Goal: Task Accomplishment & Management: Use online tool/utility

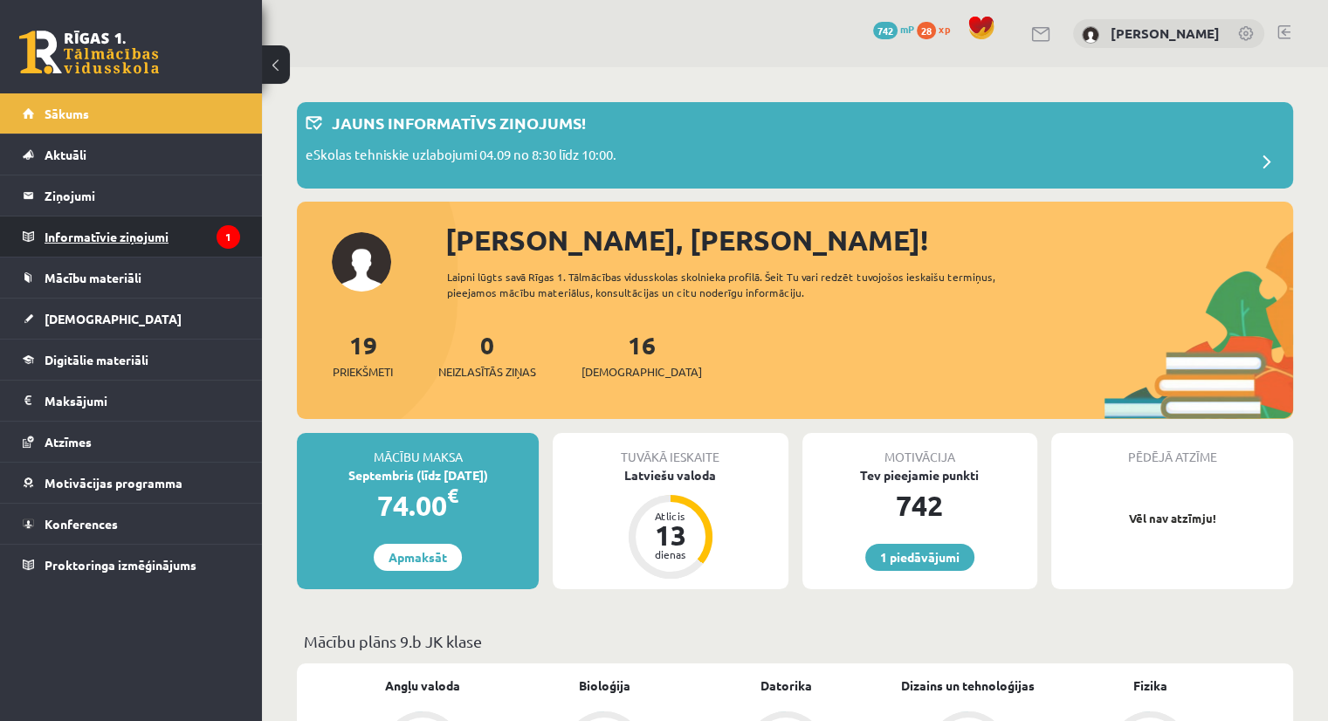
click at [110, 236] on legend "Informatīvie ziņojumi 1" at bounding box center [143, 237] width 196 height 40
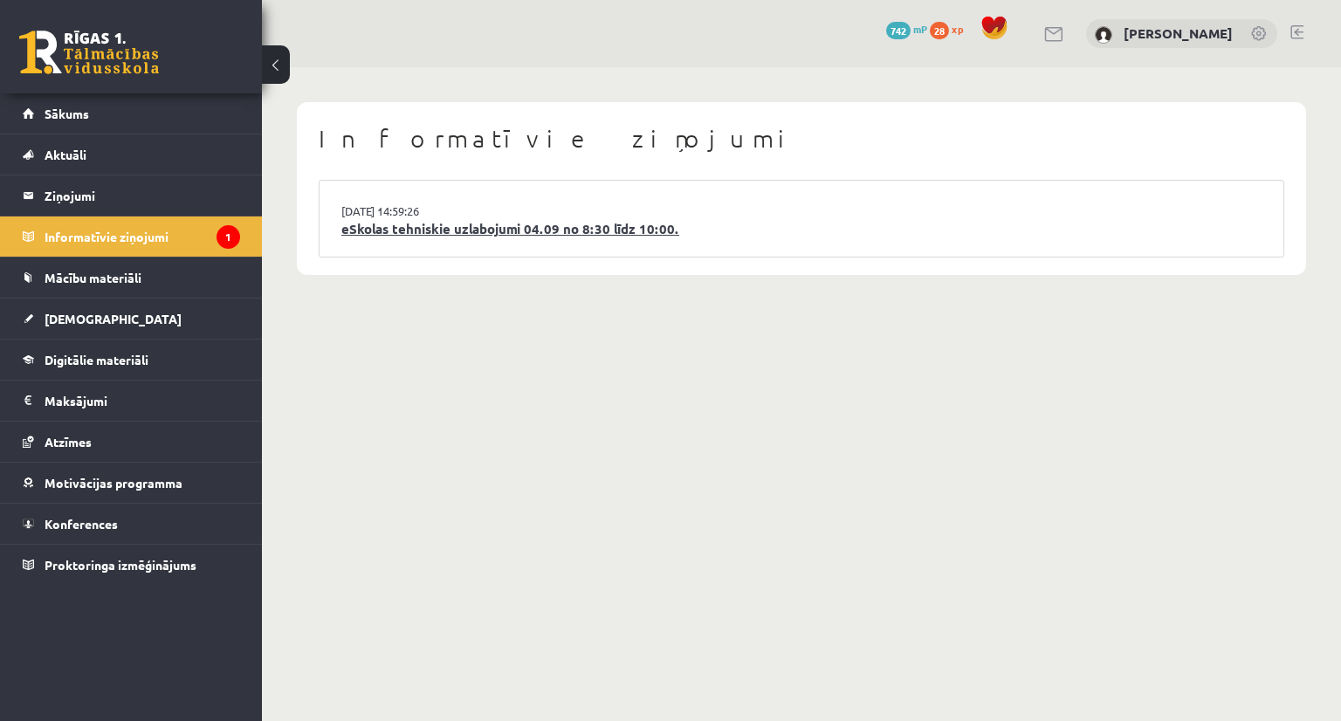
click at [446, 224] on link "eSkolas tehniskie uzlabojumi 04.09 no 8:30 līdz 10:00." at bounding box center [801, 229] width 920 height 20
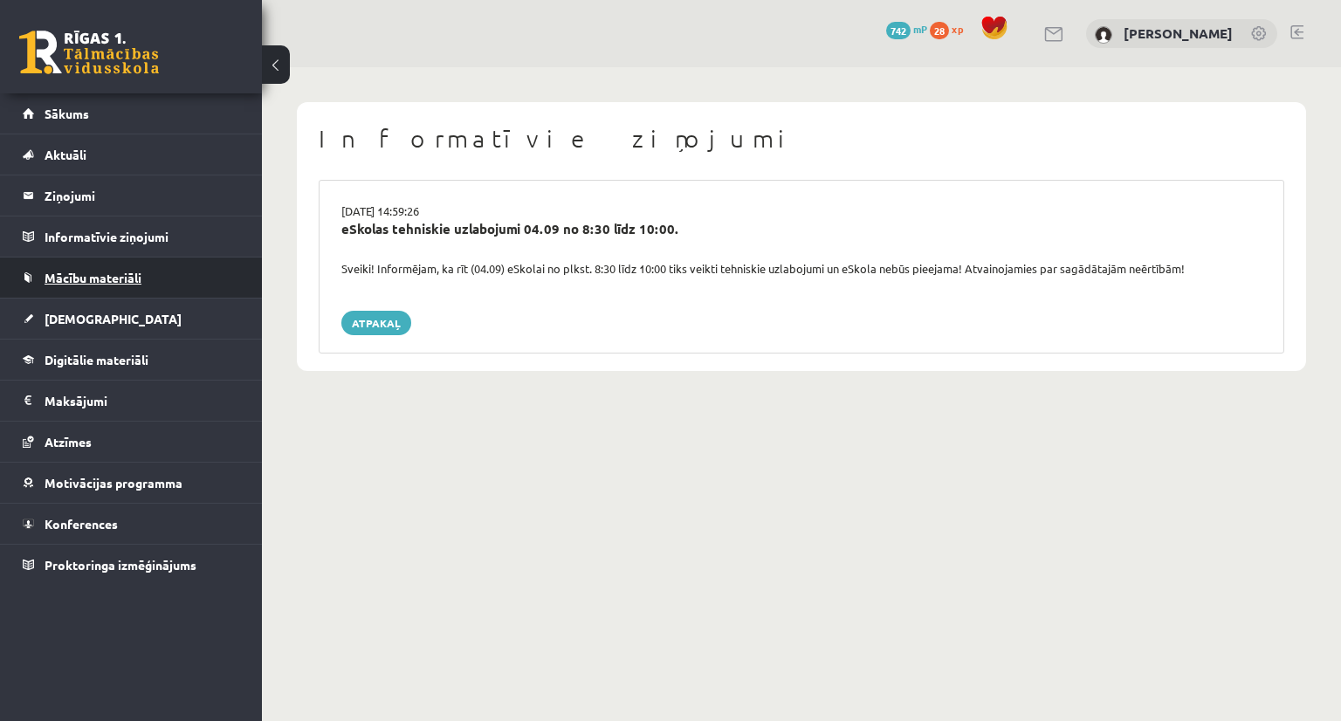
click at [83, 273] on span "Mācību materiāli" at bounding box center [93, 278] width 97 height 16
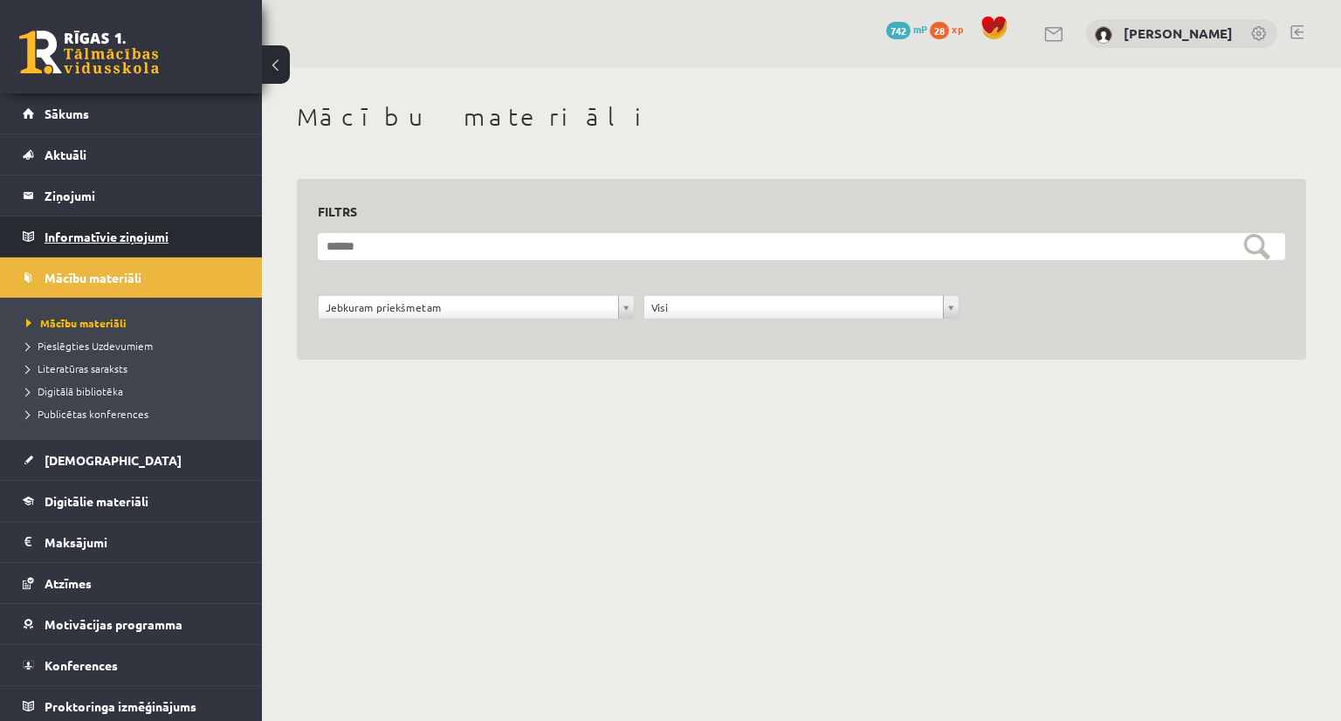
click at [89, 240] on legend "Informatīvie ziņojumi 0" at bounding box center [143, 237] width 196 height 40
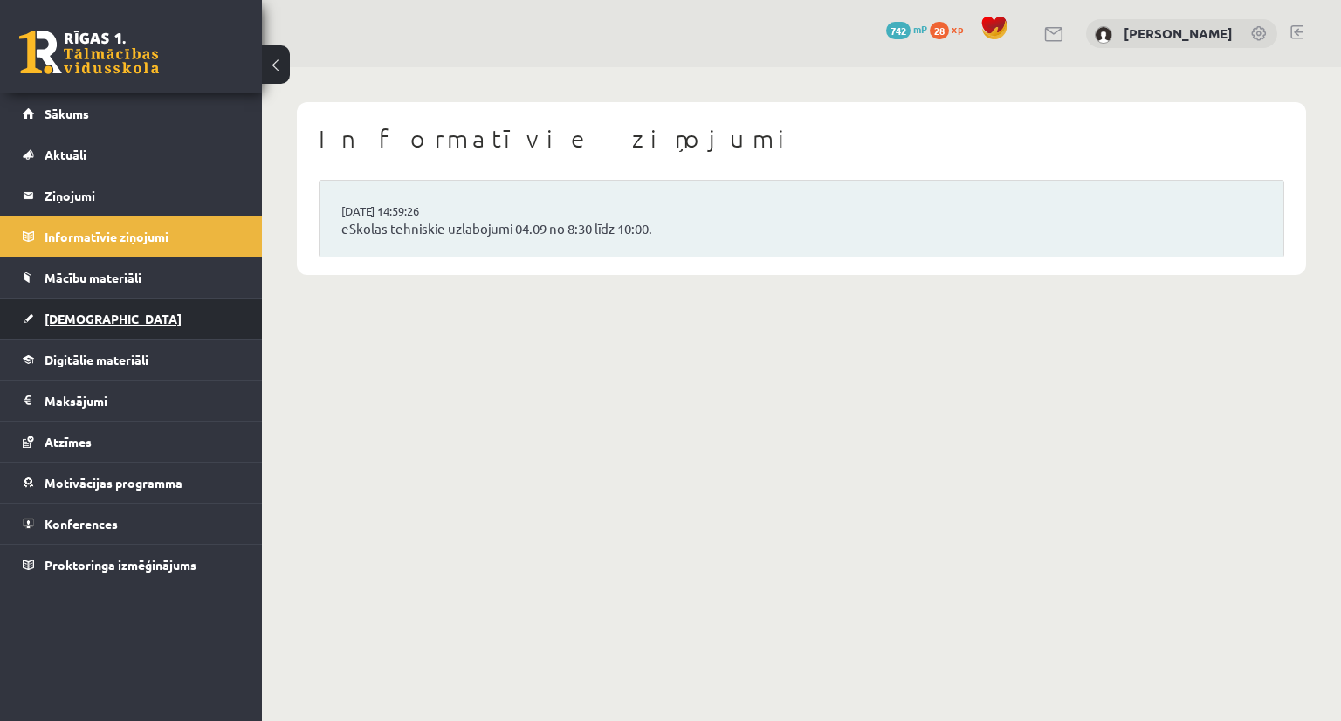
click at [70, 313] on span "[DEMOGRAPHIC_DATA]" at bounding box center [113, 319] width 137 height 16
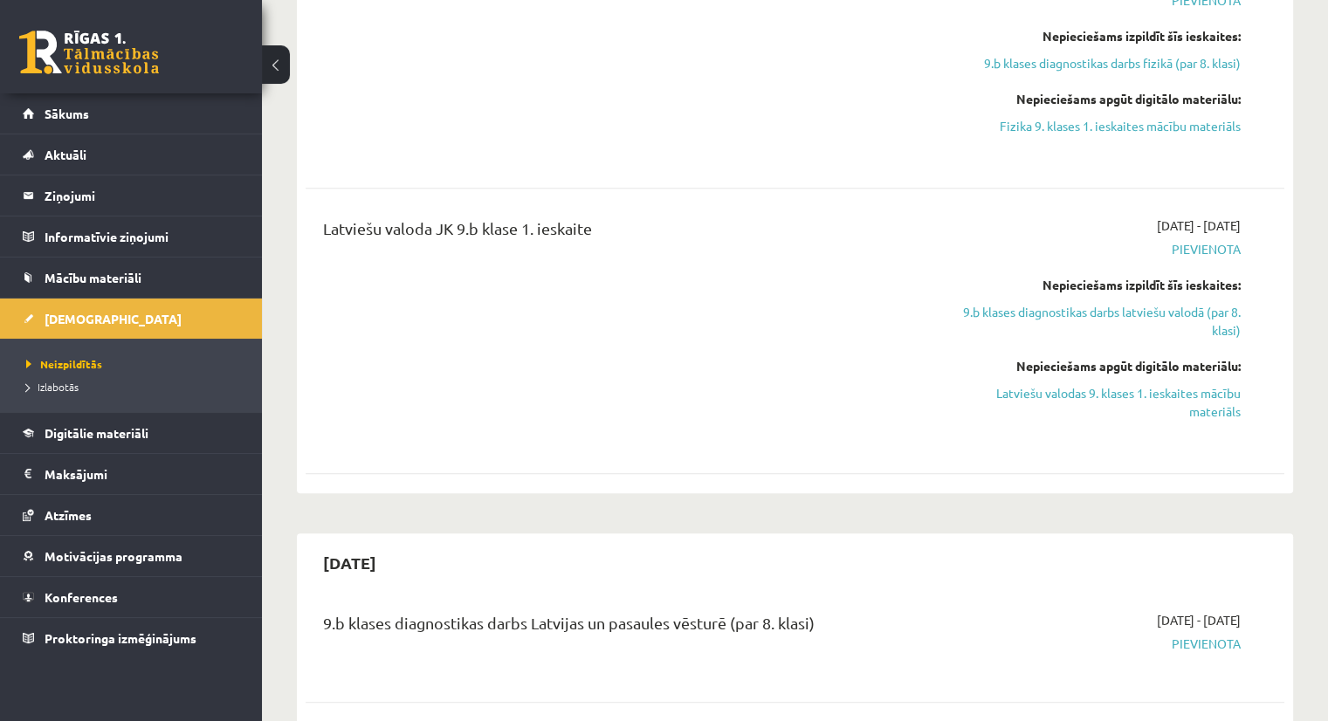
scroll to position [1376, 0]
click at [53, 109] on span "Sākums" at bounding box center [67, 114] width 45 height 16
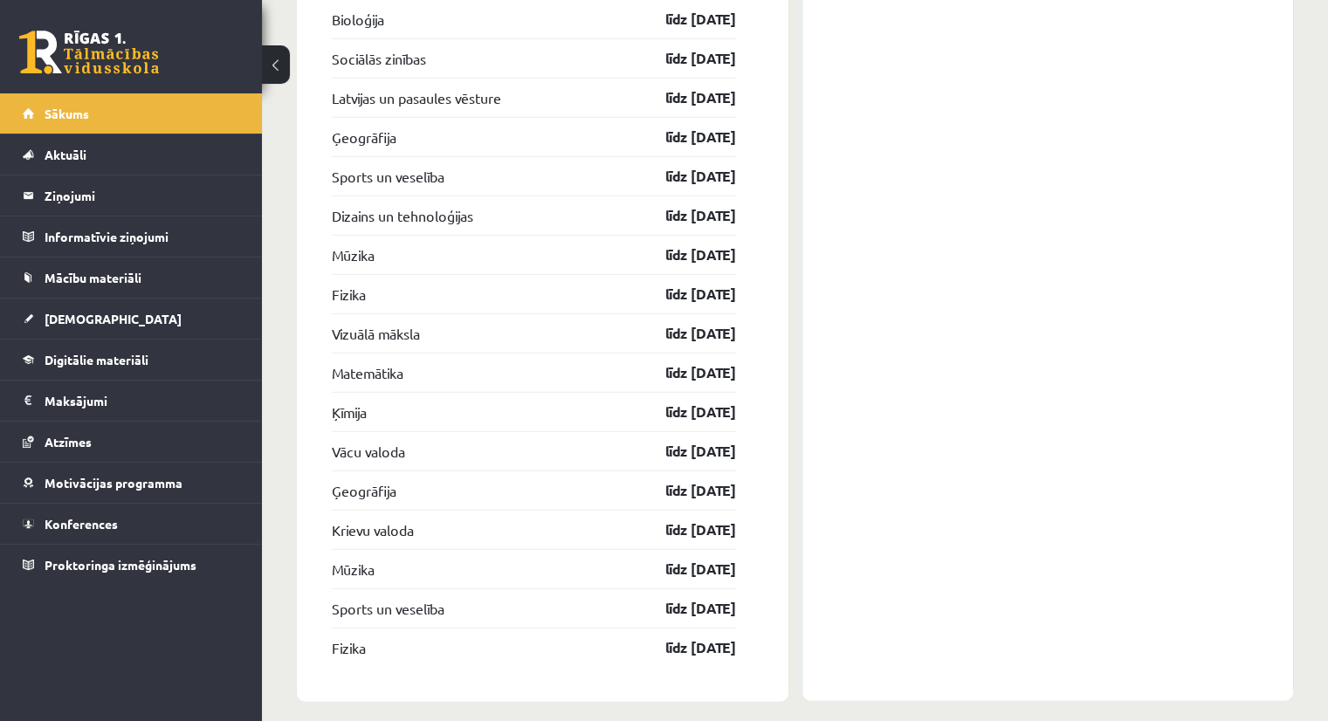
scroll to position [4809, 0]
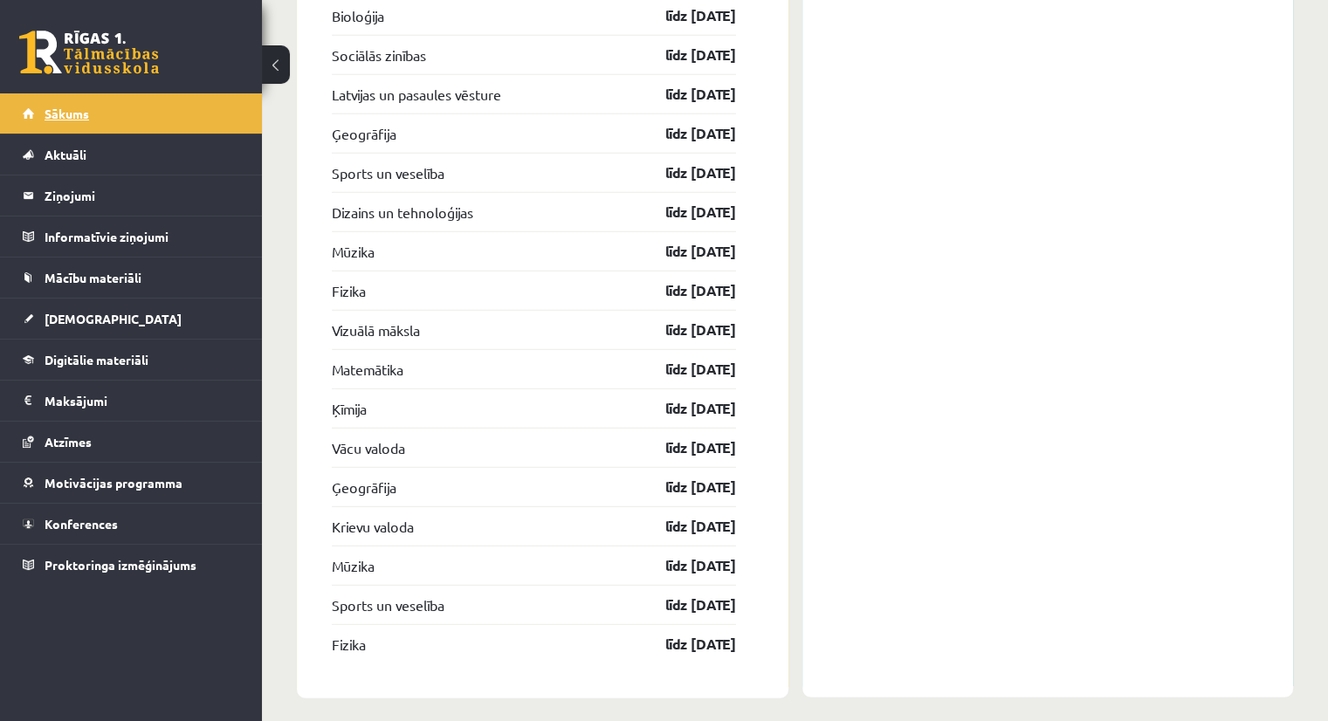
click at [70, 127] on link "Sākums" at bounding box center [131, 113] width 217 height 40
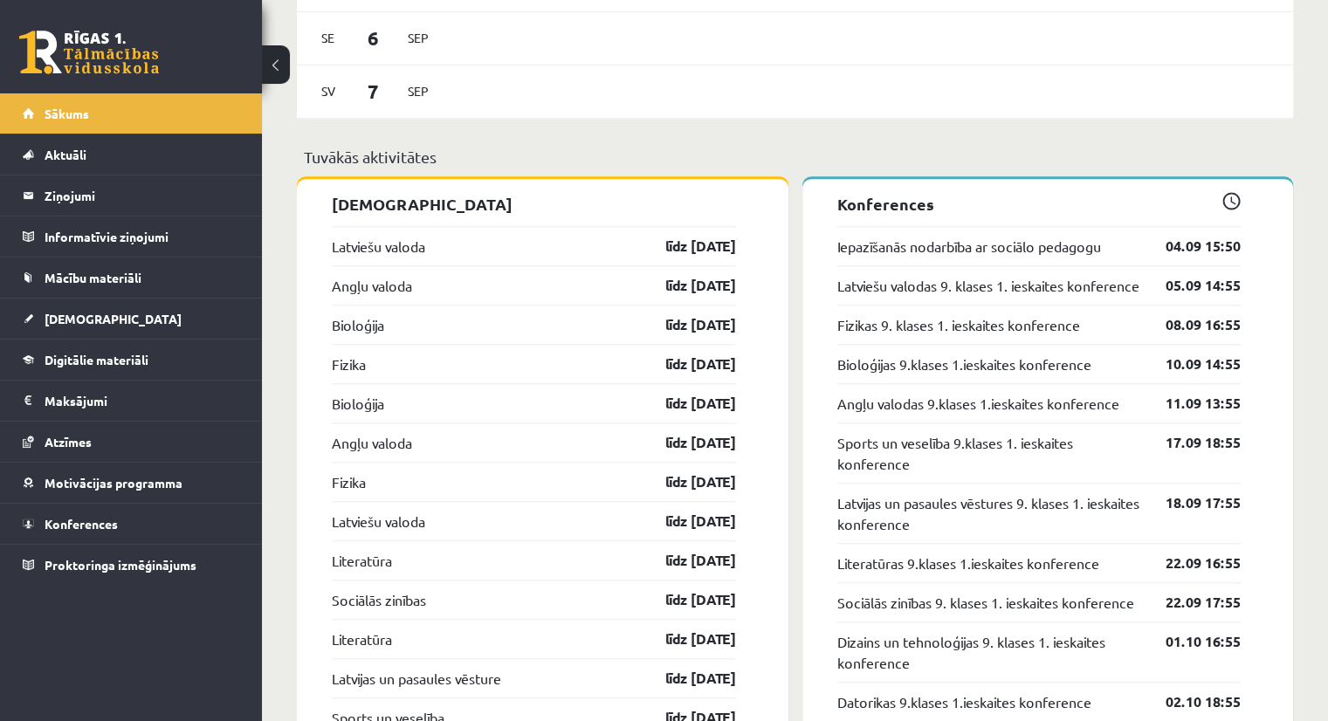
scroll to position [1593, 0]
click at [410, 239] on link "Latviešu valoda" at bounding box center [378, 245] width 93 height 21
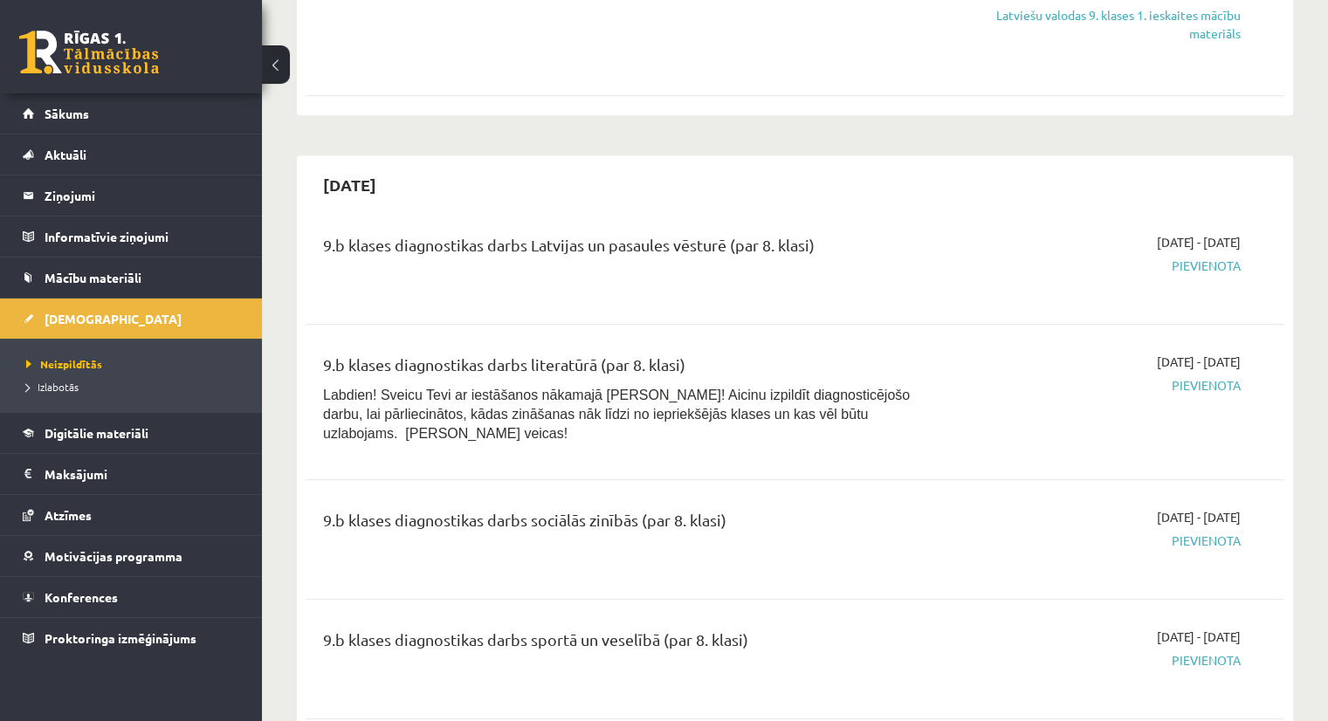
scroll to position [1757, 0]
click at [97, 431] on span "Digitālie materiāli" at bounding box center [97, 433] width 104 height 16
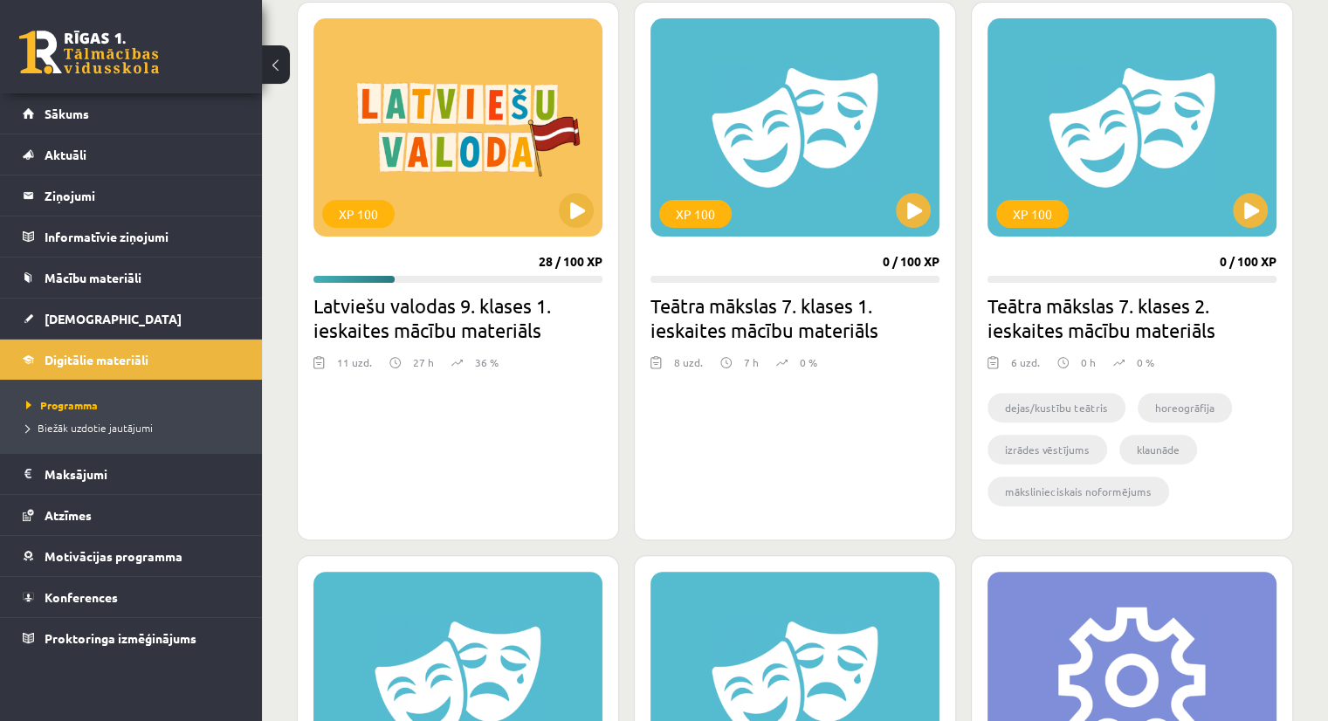
scroll to position [498, 0]
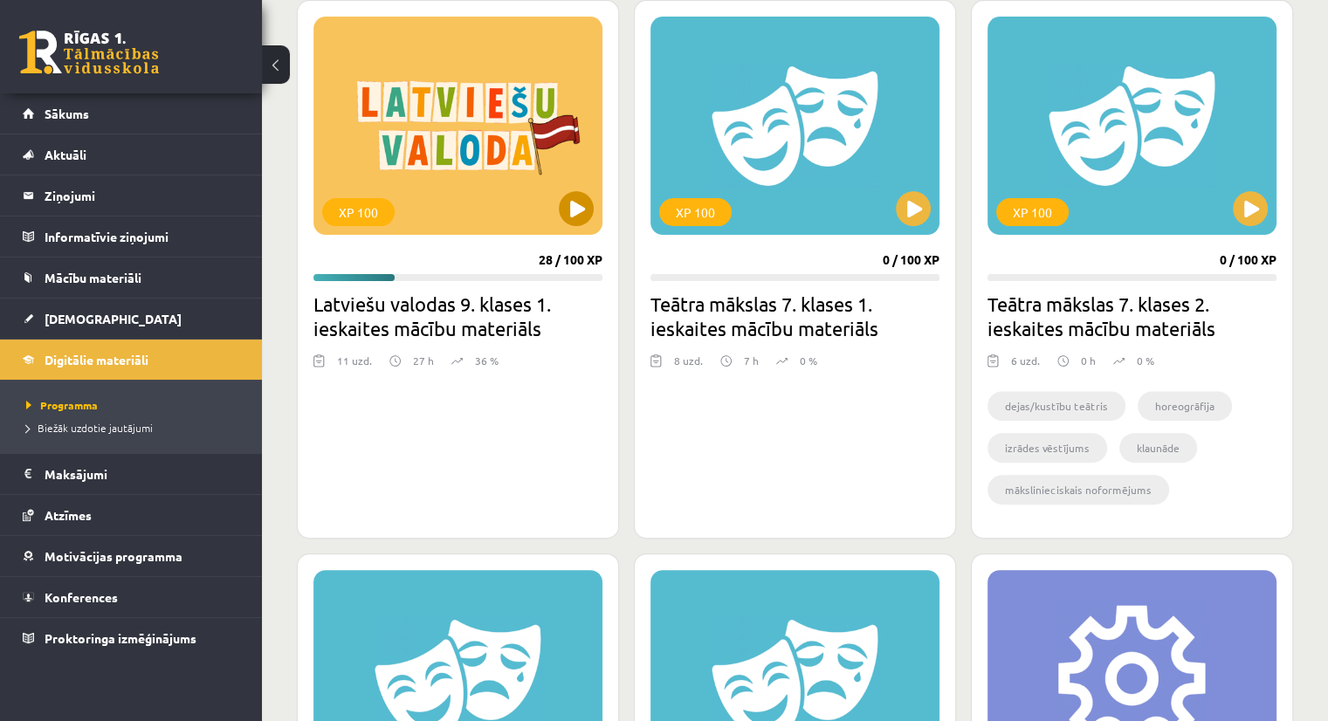
click at [465, 137] on div "XP 100" at bounding box center [457, 126] width 289 height 218
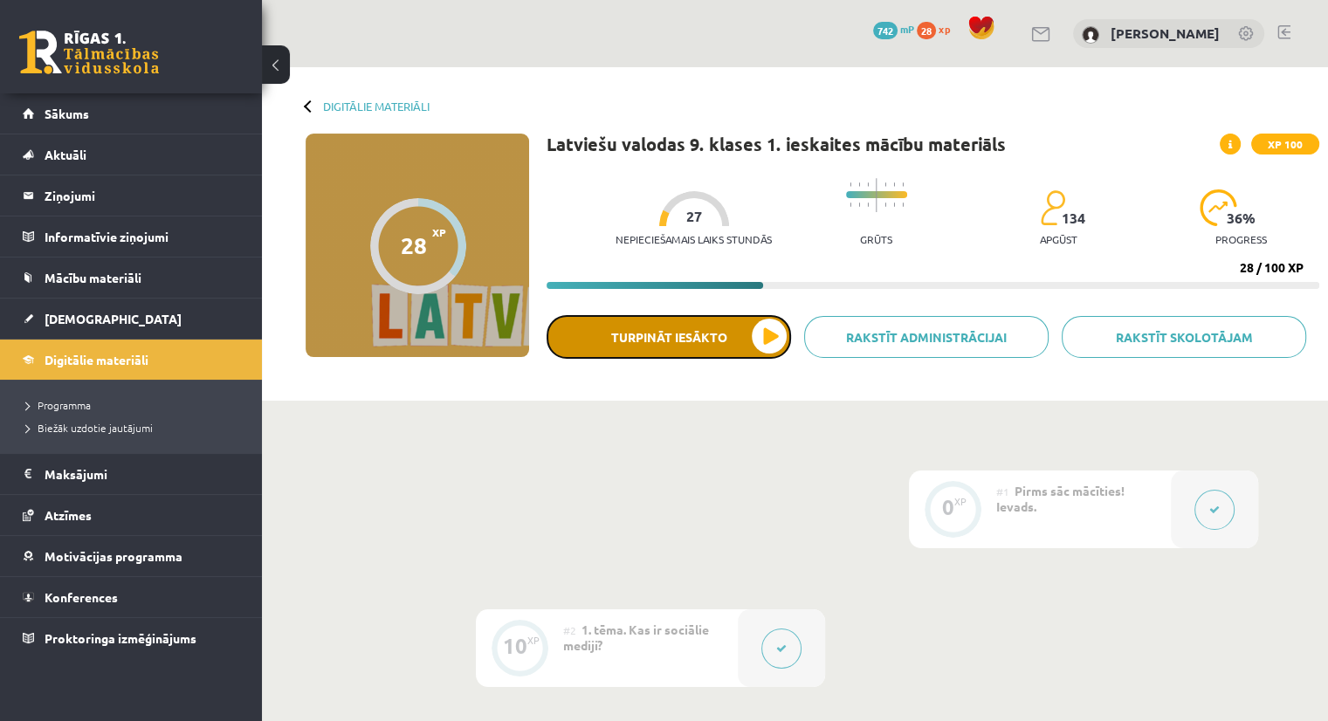
click at [678, 334] on button "Turpināt iesākto" at bounding box center [669, 337] width 245 height 44
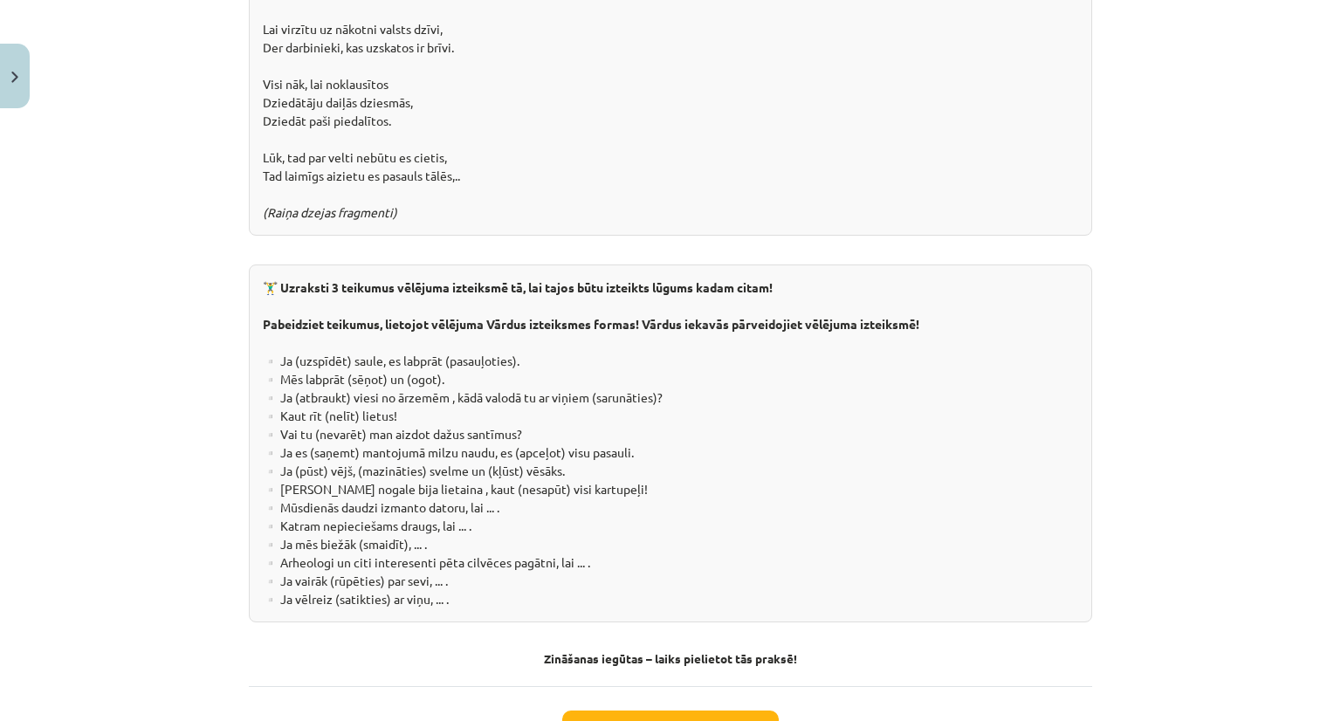
scroll to position [3147, 0]
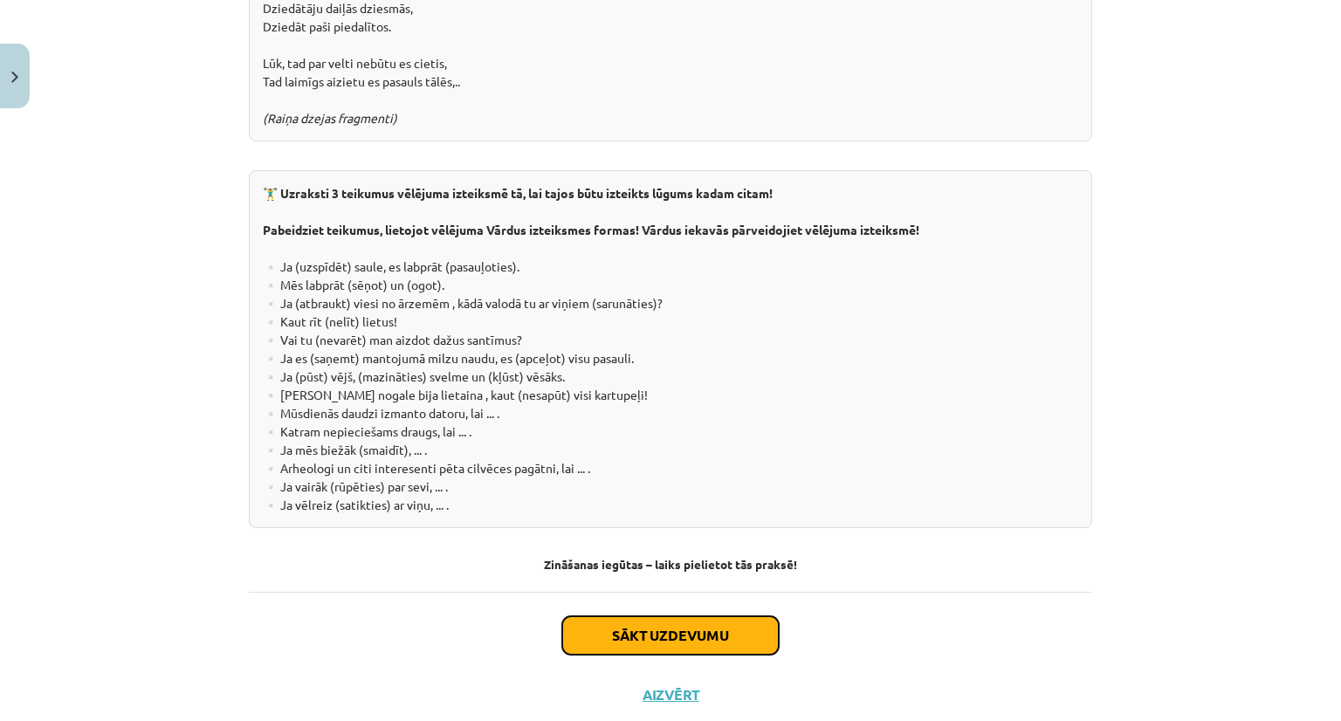
click at [650, 616] on button "Sākt uzdevumu" at bounding box center [670, 635] width 217 height 38
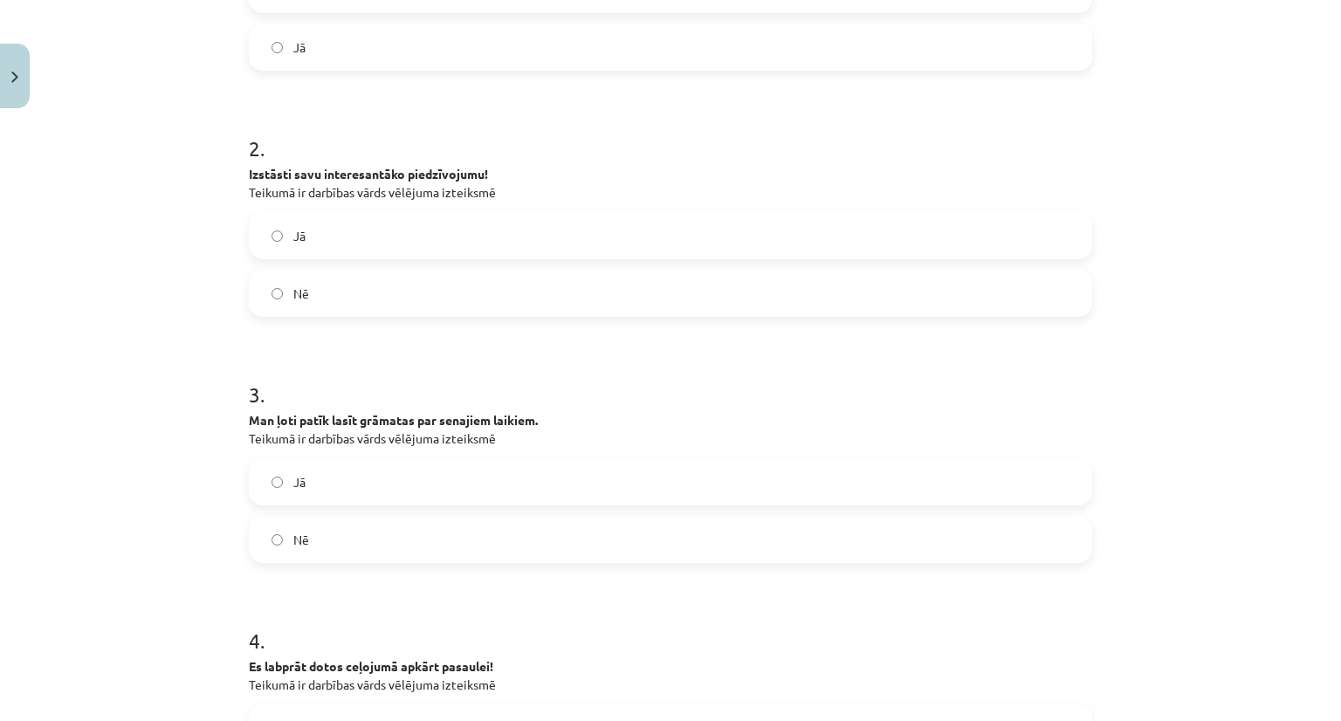
scroll to position [489, 0]
drag, startPoint x: 374, startPoint y: 341, endPoint x: 331, endPoint y: 343, distance: 42.8
click at [331, 343] on form "1 . Kaut es varētu aizceļot uz citu laiku! Teikumā ir darbības vārds vēlējuma i…" at bounding box center [671, 448] width 844 height 1178
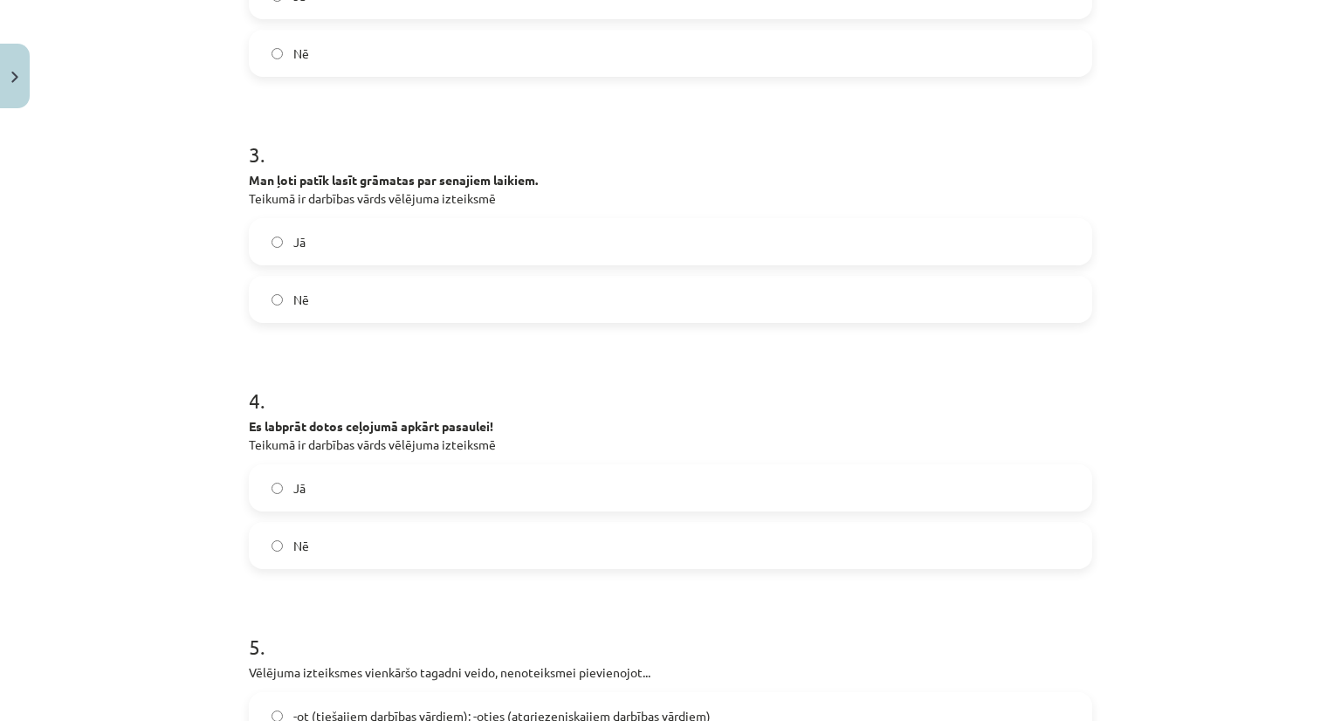
scroll to position [730, 0]
drag, startPoint x: 371, startPoint y: 338, endPoint x: 317, endPoint y: 338, distance: 54.1
click at [317, 338] on form "1 . Kaut es varētu aizceļot uz citu laiku! Teikumā ir darbības vārds vēlējuma i…" at bounding box center [671, 207] width 844 height 1178
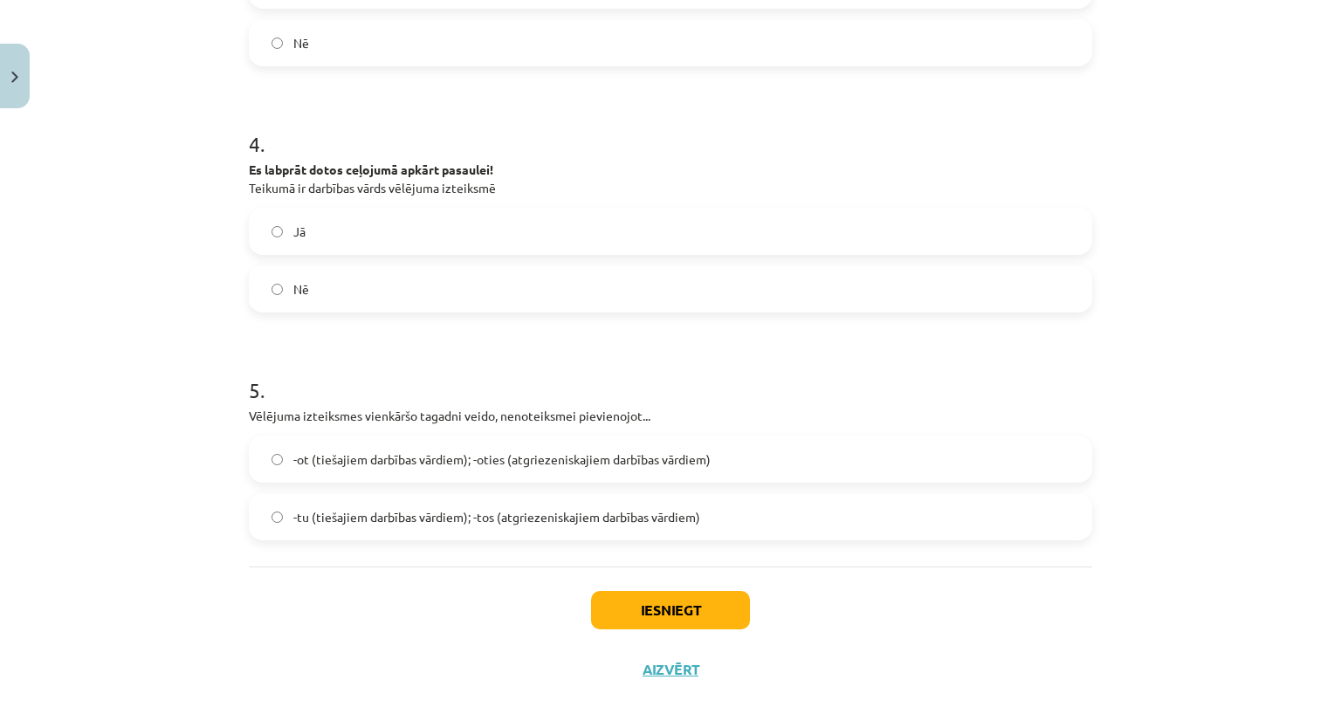
scroll to position [1006, 0]
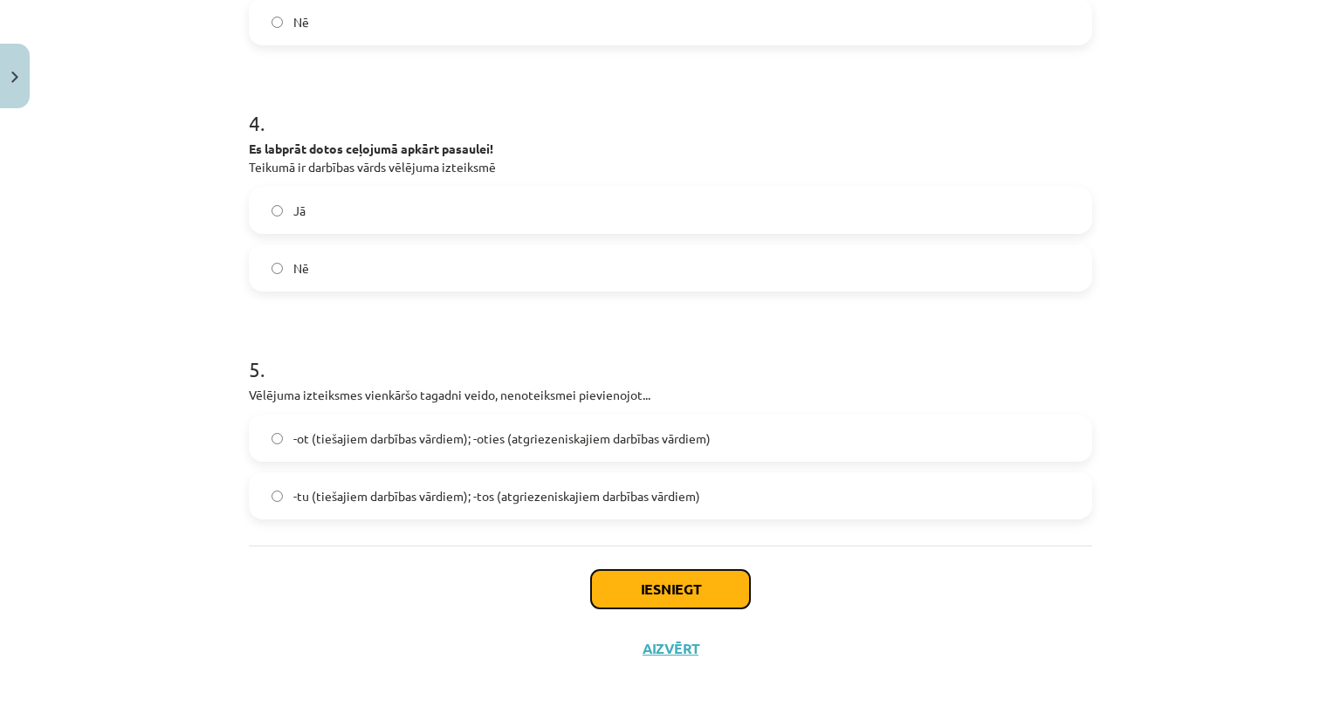
click at [645, 592] on button "Iesniegt" at bounding box center [670, 589] width 159 height 38
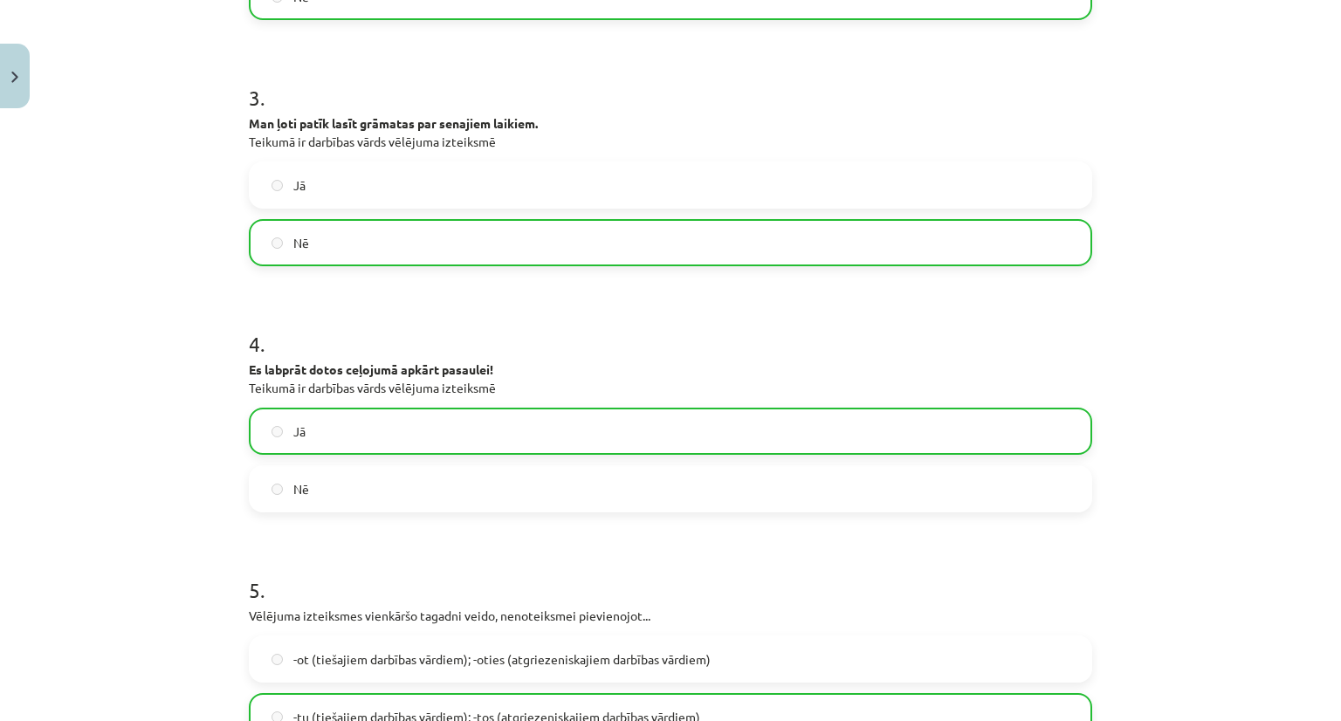
scroll to position [1062, 0]
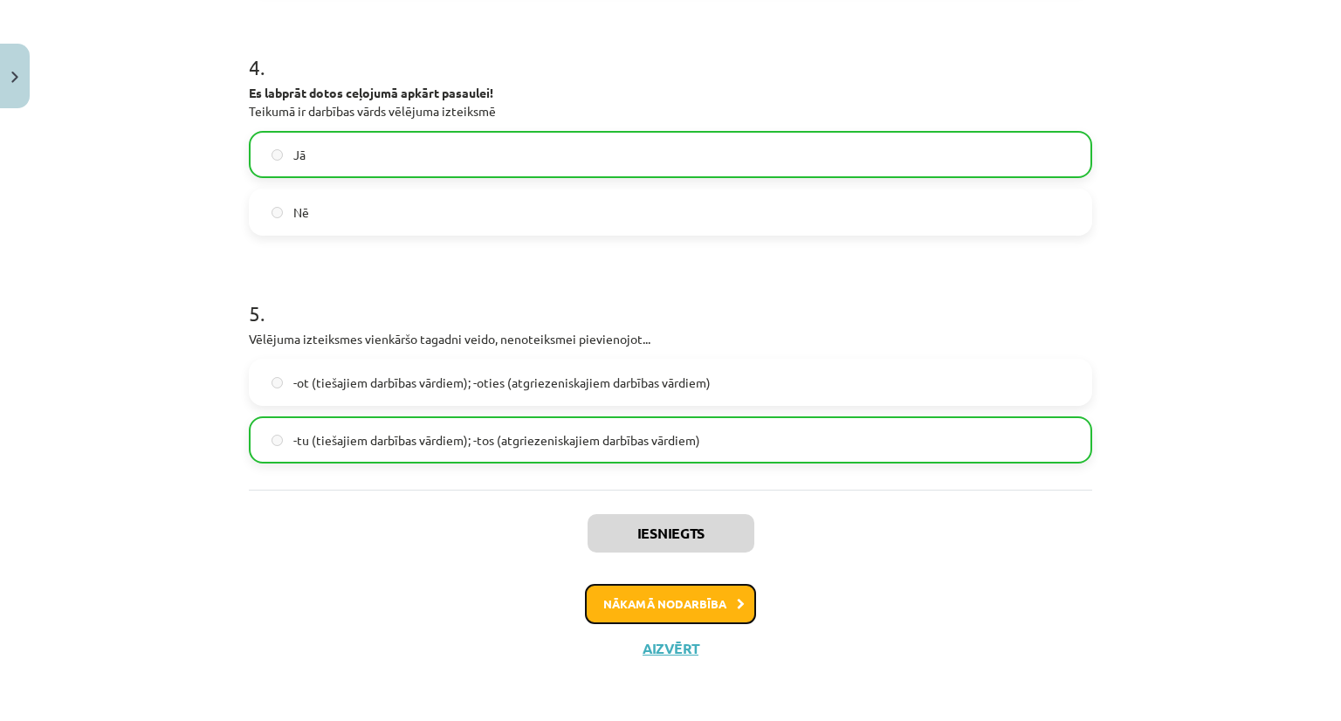
click at [665, 595] on button "Nākamā nodarbība" at bounding box center [670, 604] width 171 height 40
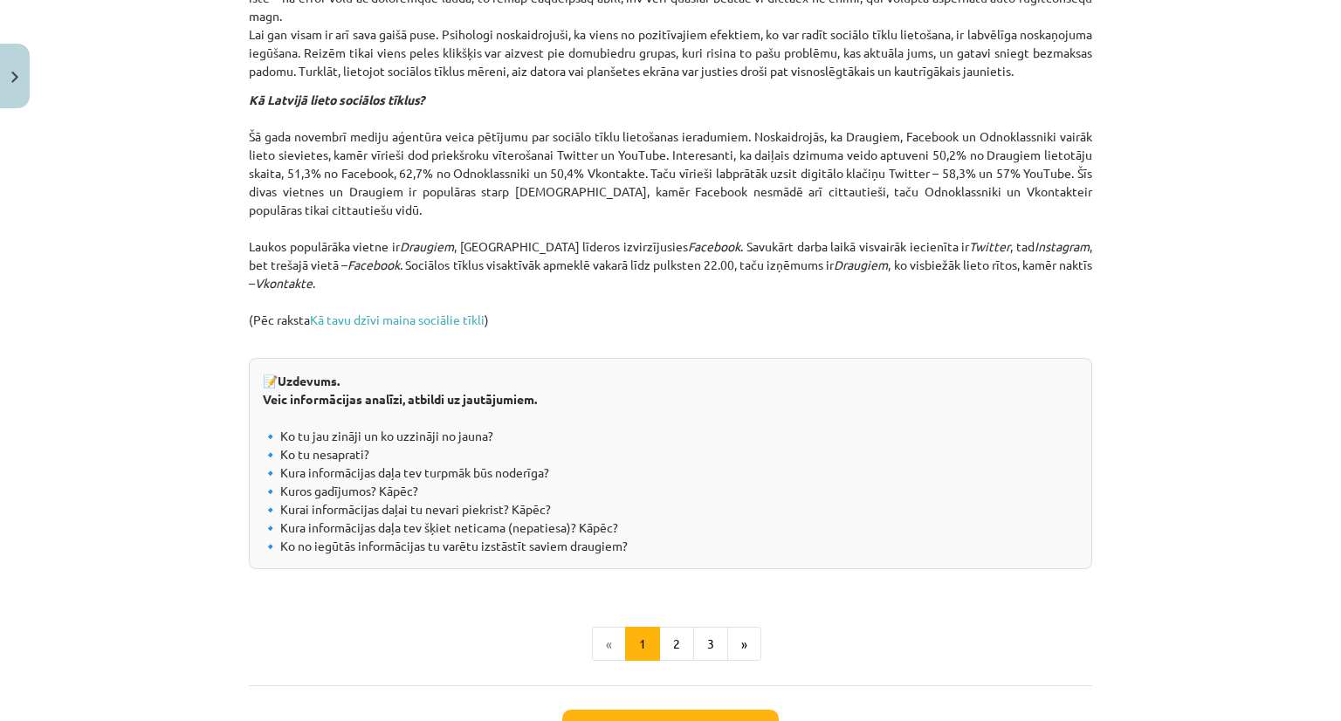
scroll to position [1869, 0]
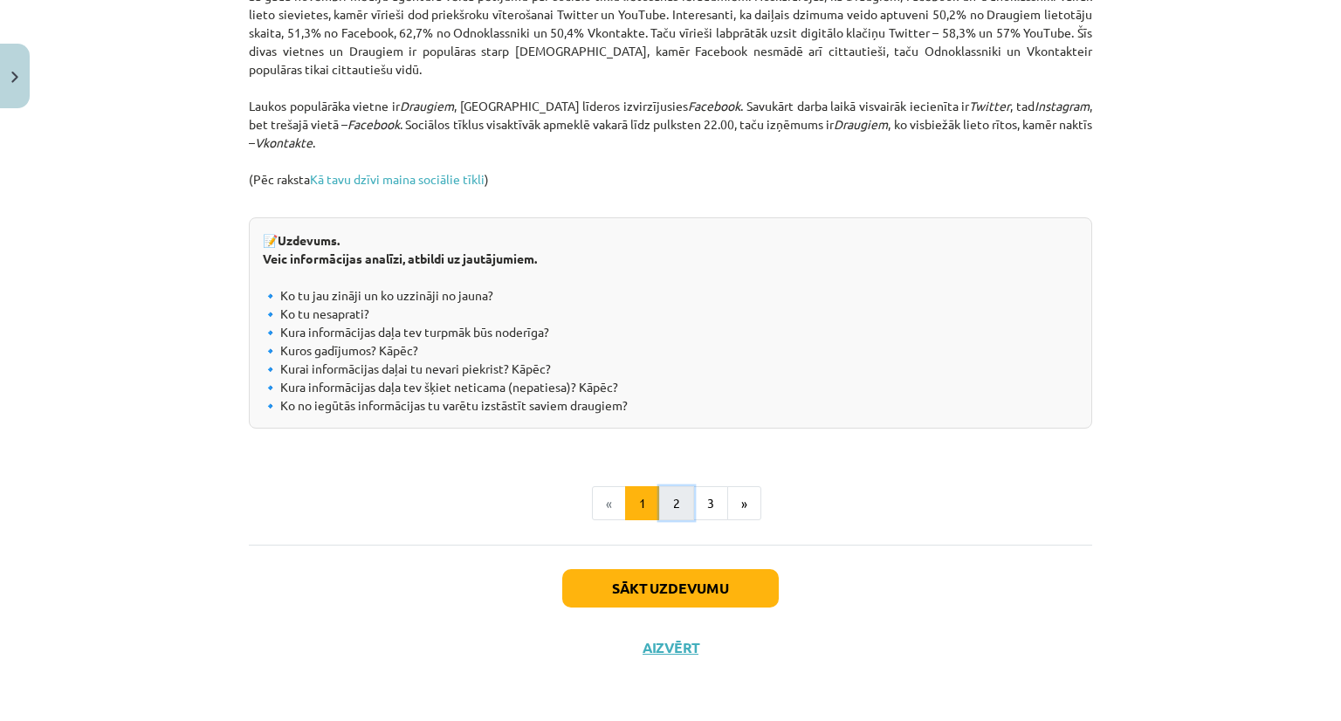
click at [664, 504] on button "2" at bounding box center [676, 503] width 35 height 35
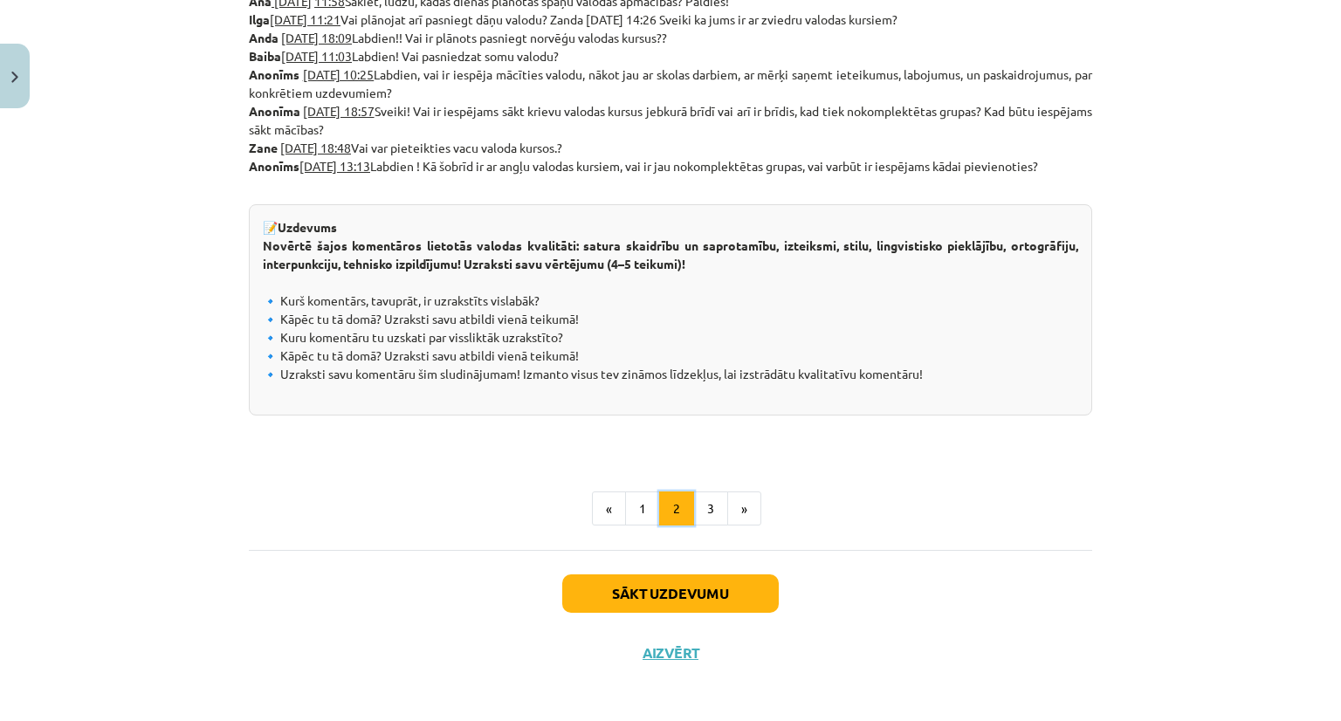
scroll to position [939, 0]
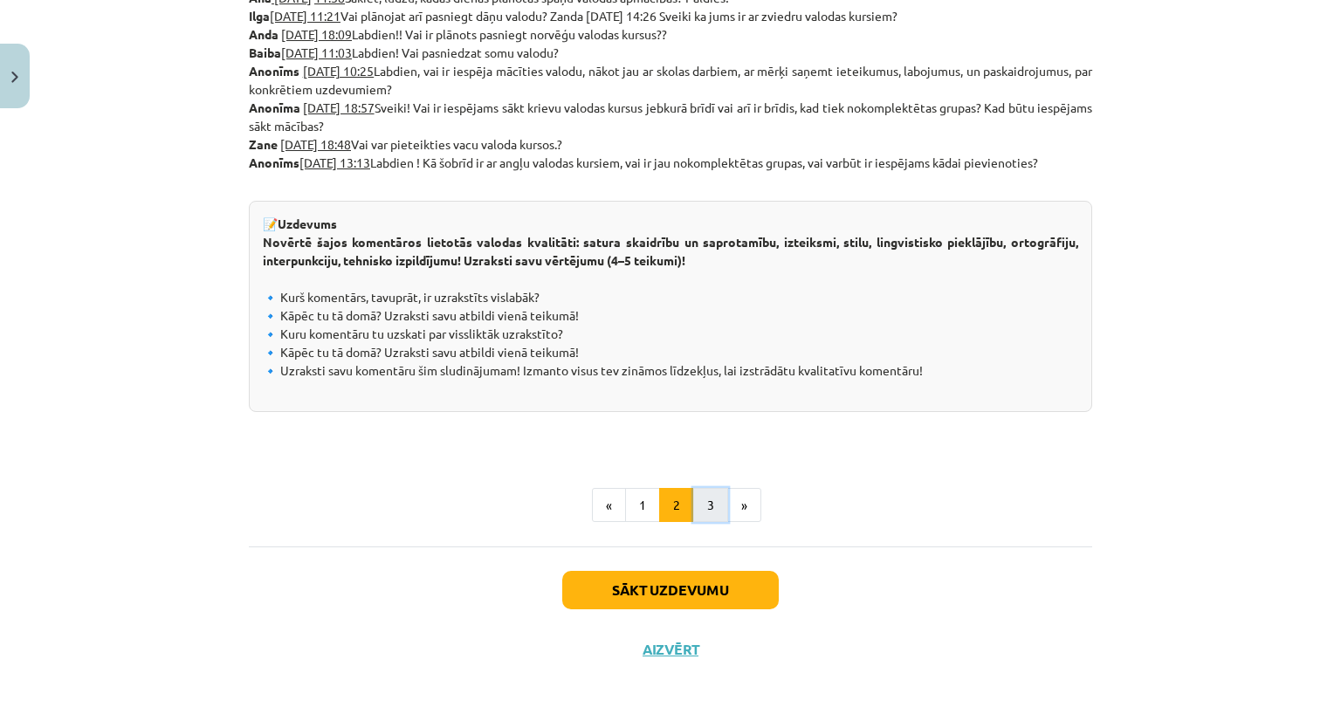
click at [705, 493] on button "3" at bounding box center [710, 505] width 35 height 35
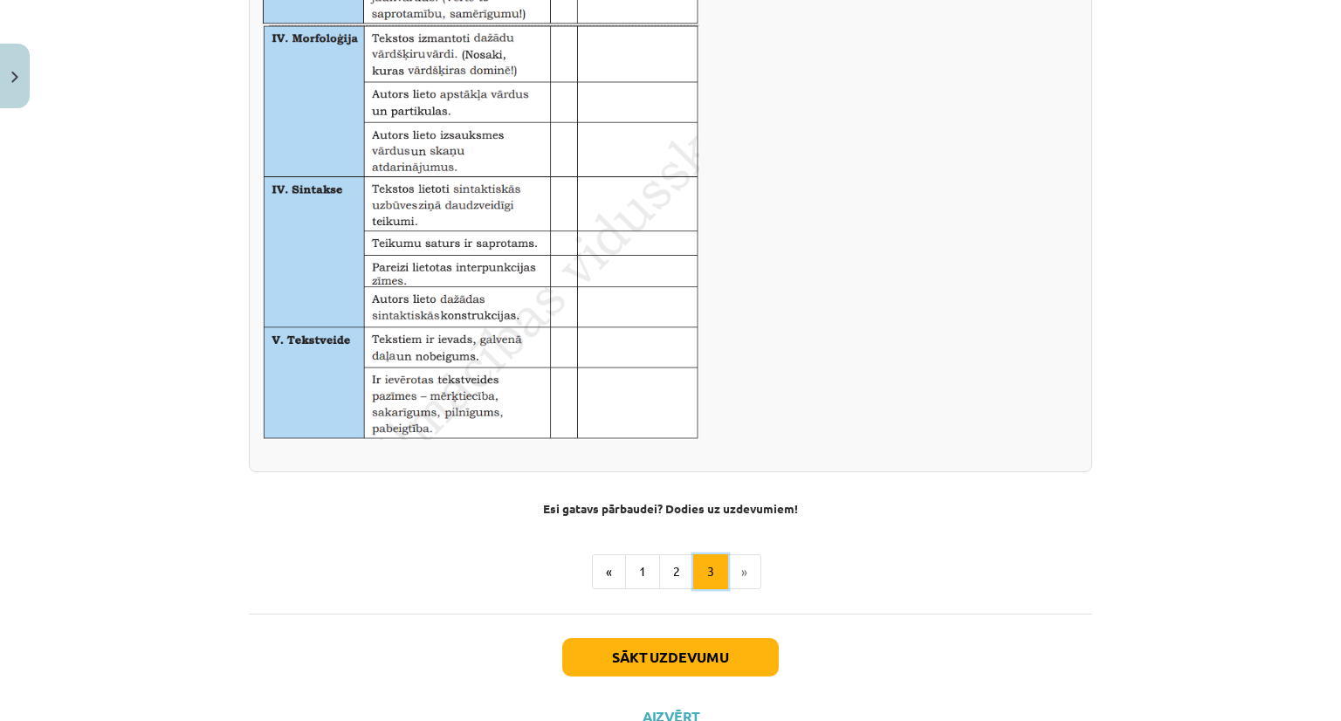
scroll to position [1034, 0]
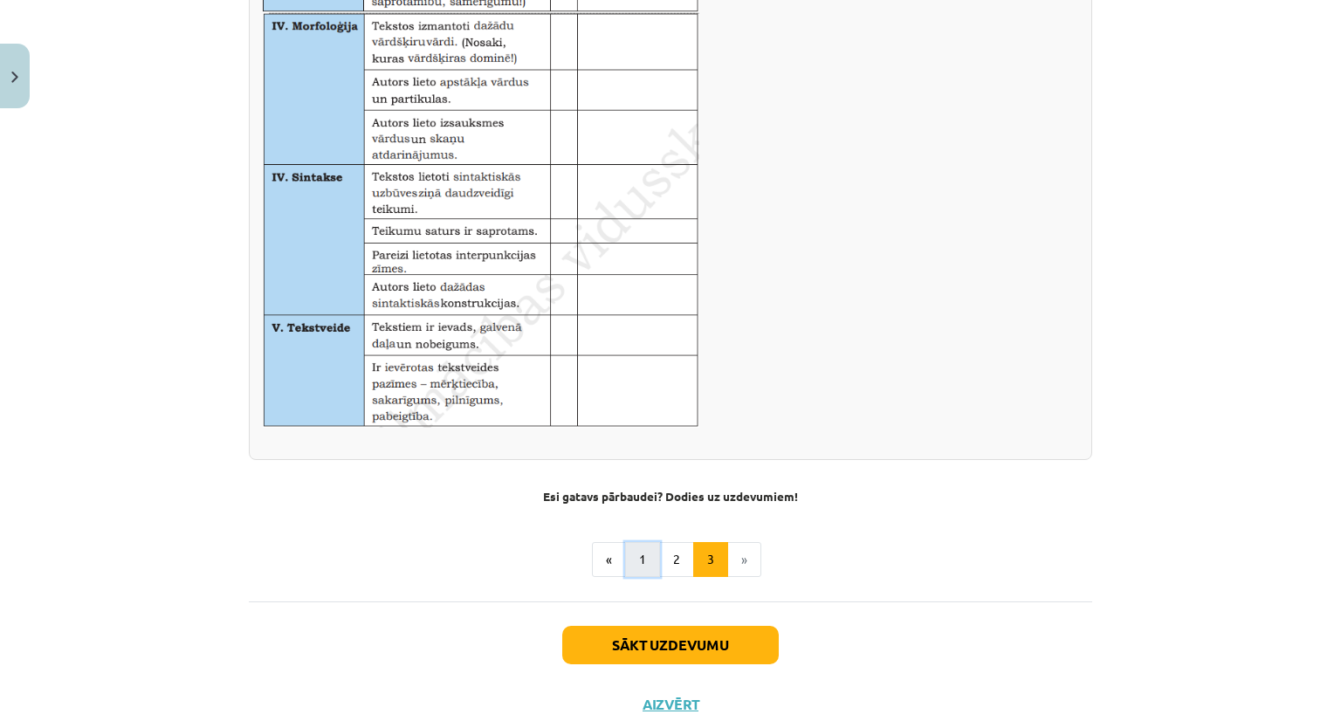
click at [633, 560] on button "1" at bounding box center [642, 559] width 35 height 35
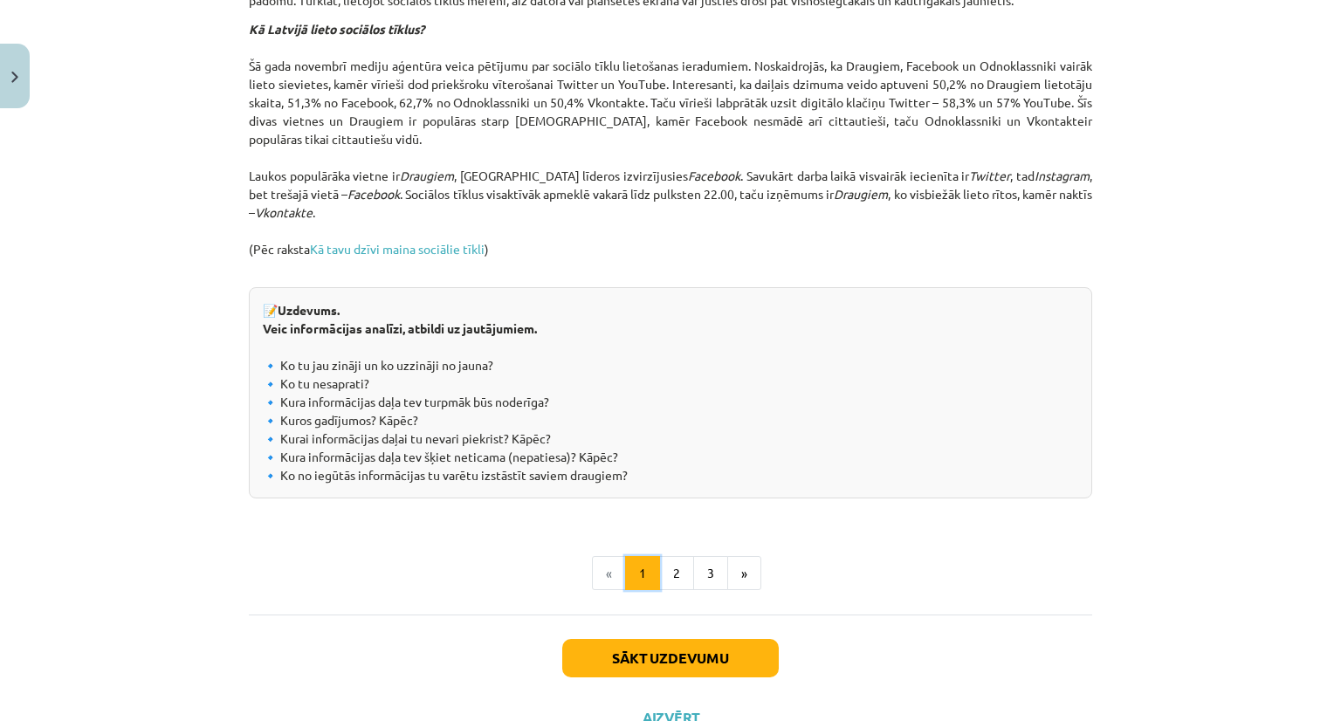
scroll to position [1869, 0]
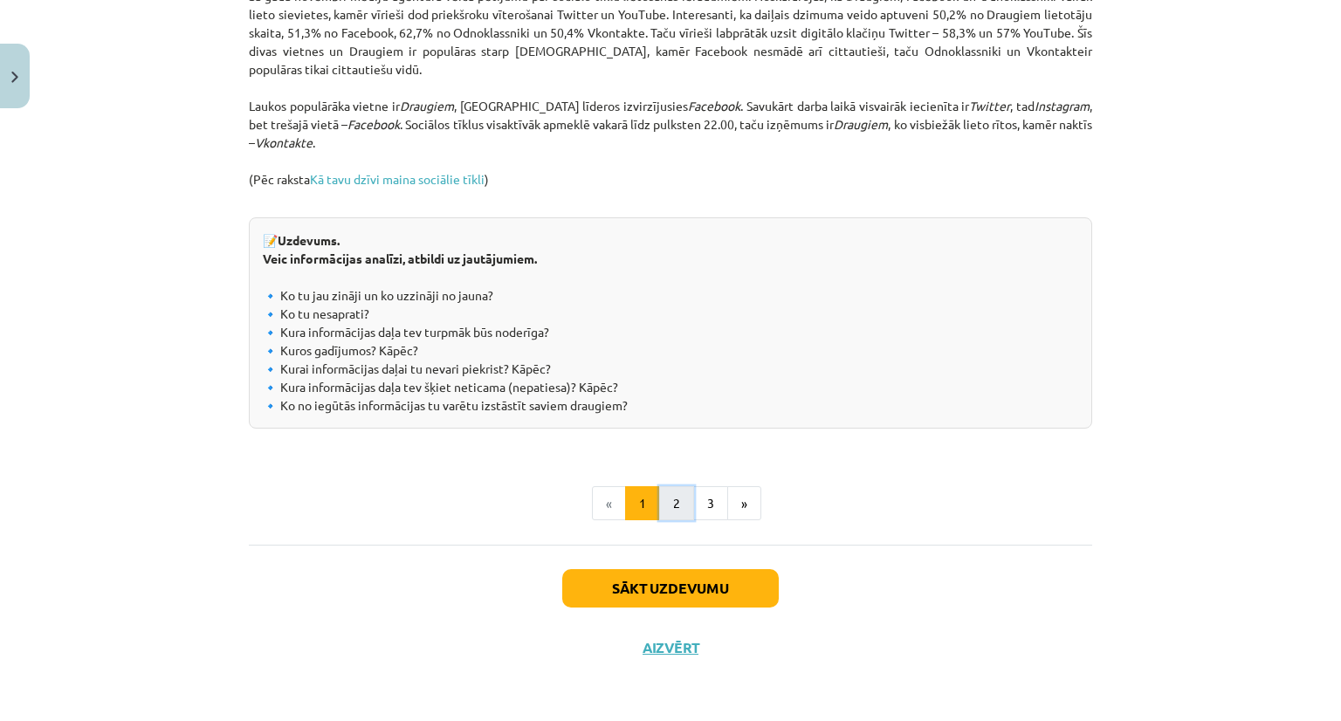
click at [664, 496] on button "2" at bounding box center [676, 503] width 35 height 35
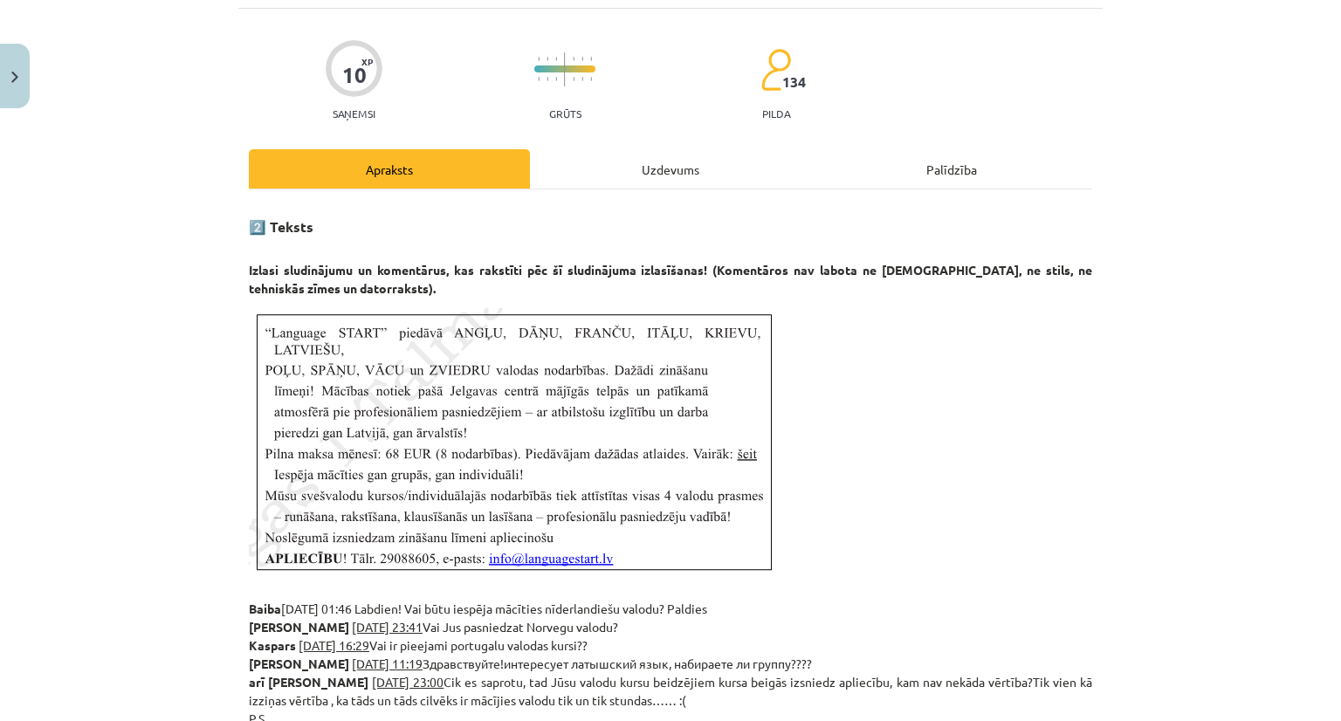
scroll to position [105, 0]
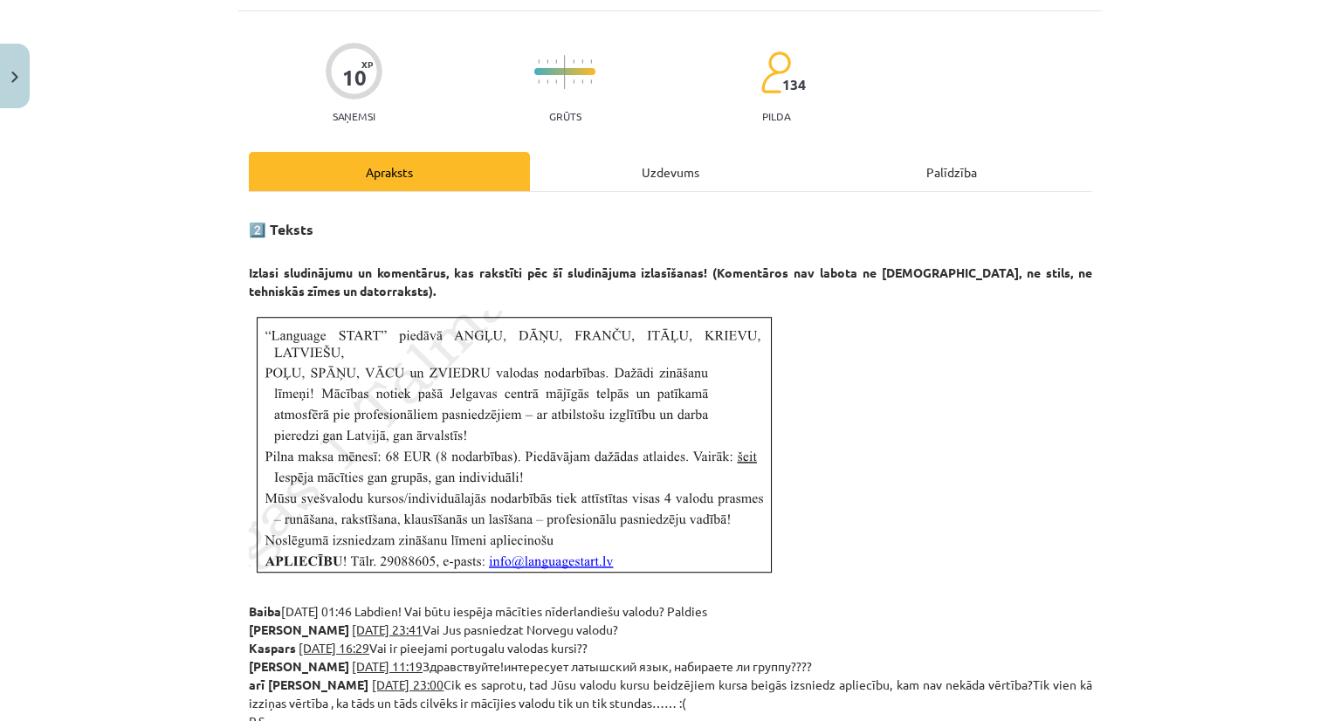
click at [654, 174] on div "Uzdevums" at bounding box center [670, 171] width 281 height 39
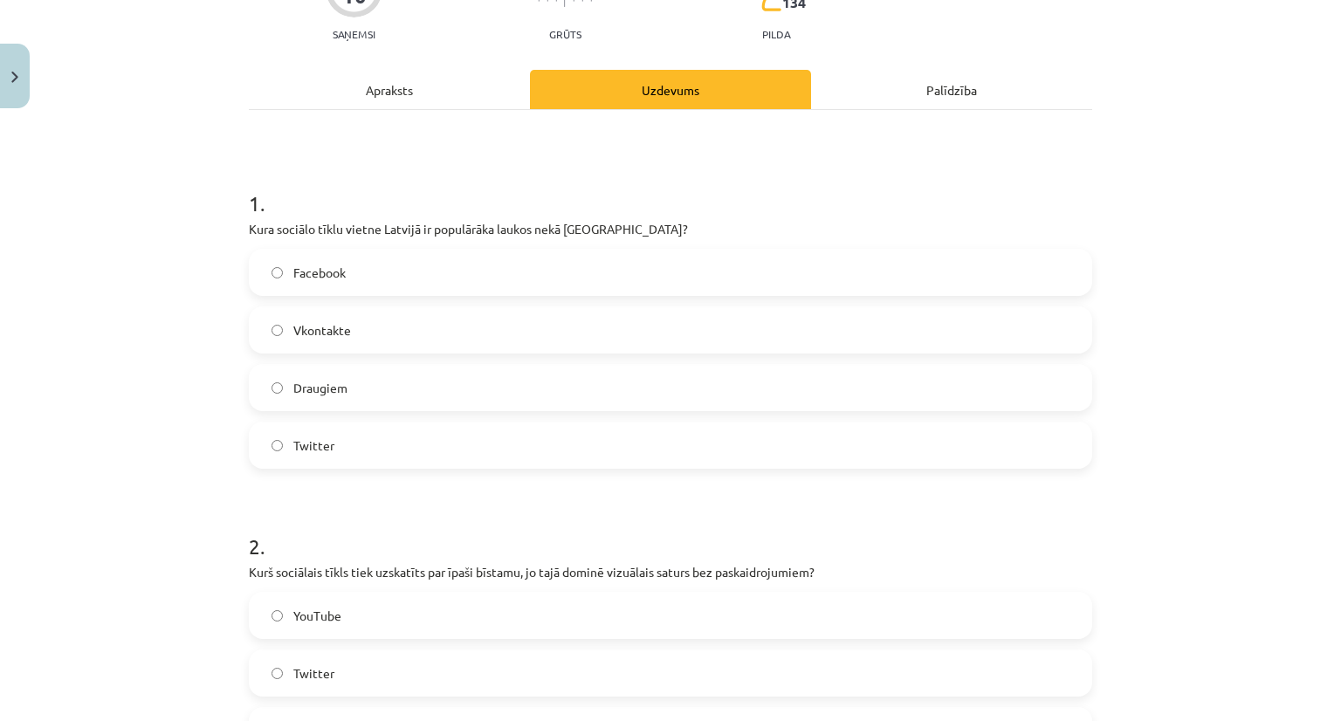
scroll to position [199, 0]
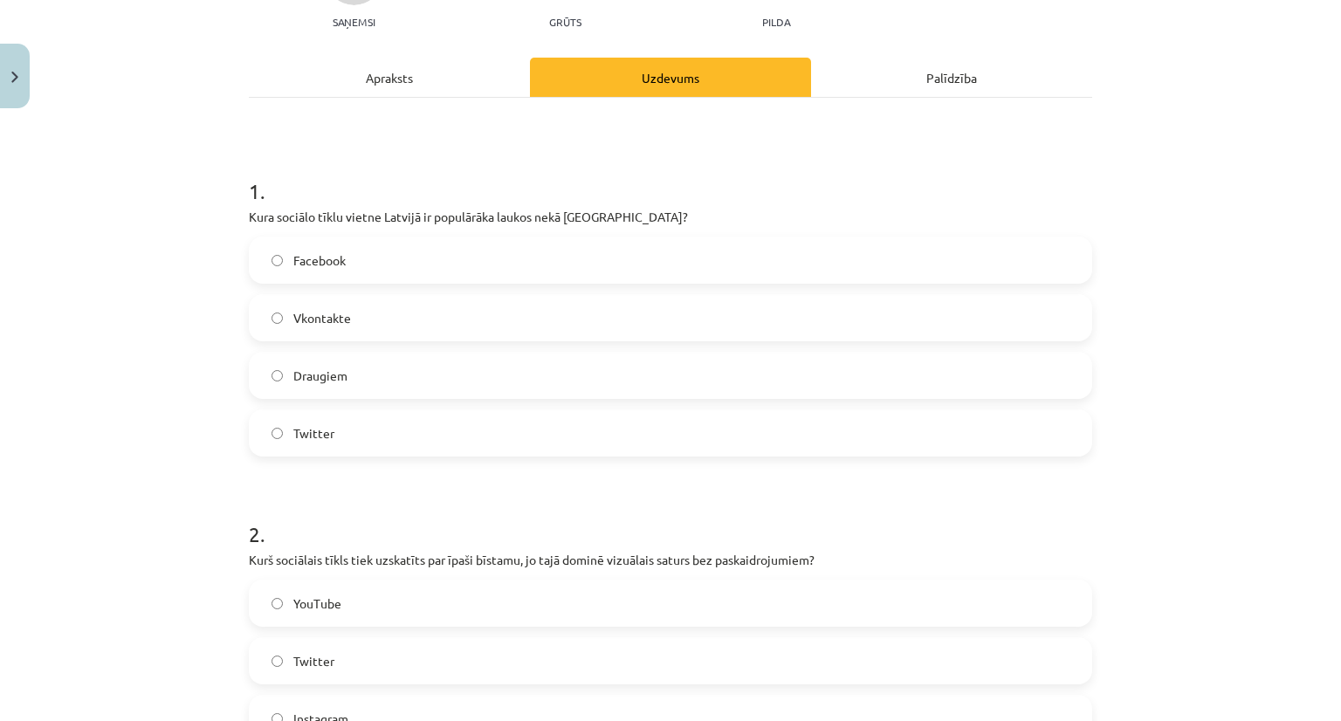
click at [654, 174] on h1 "1 ." at bounding box center [671, 175] width 844 height 54
drag, startPoint x: 172, startPoint y: 425, endPoint x: 136, endPoint y: 454, distance: 46.0
click at [136, 454] on div "Mācību tēma: Latviešu valodas 9. klases 1. ieskaites mācību materiāls #6 5. tēm…" at bounding box center [670, 360] width 1341 height 721
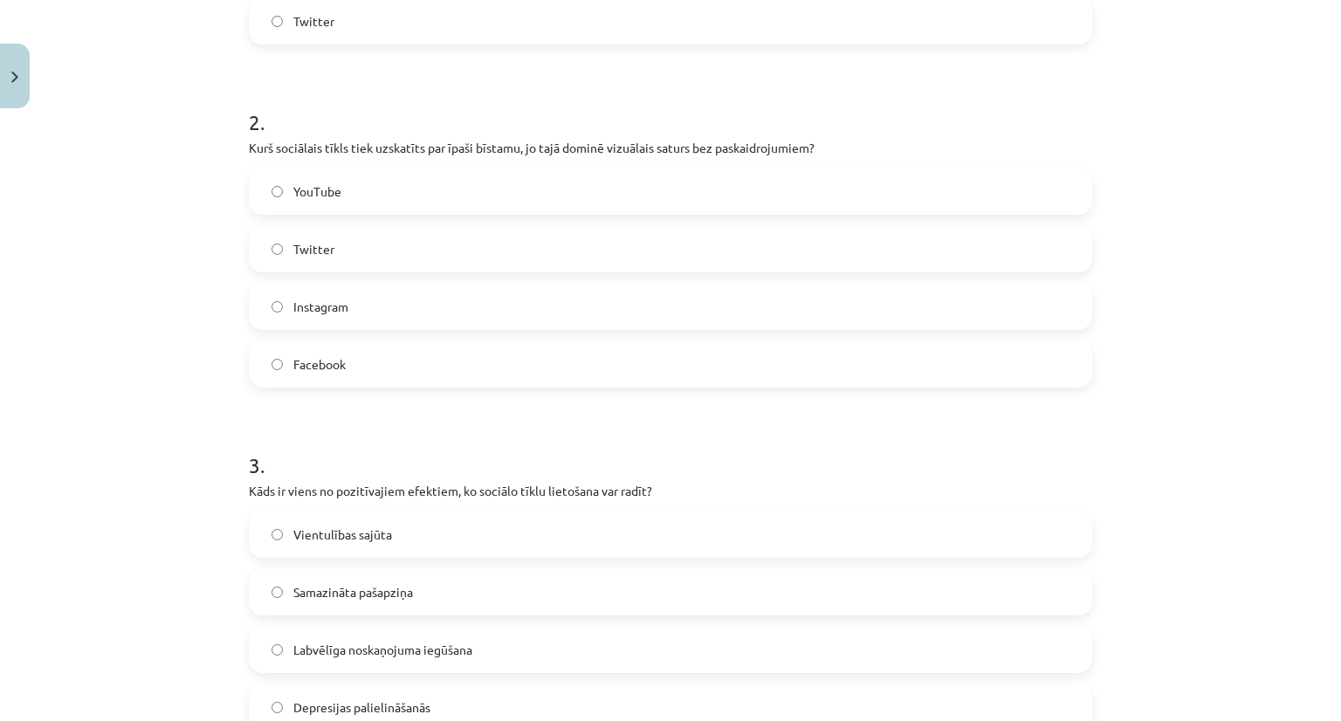
scroll to position [613, 0]
drag, startPoint x: 165, startPoint y: 389, endPoint x: 108, endPoint y: 322, distance: 87.3
click at [108, 322] on div "Mācību tēma: Latviešu valodas 9. klases 1. ieskaites mācību materiāls #6 5. tēm…" at bounding box center [670, 360] width 1341 height 721
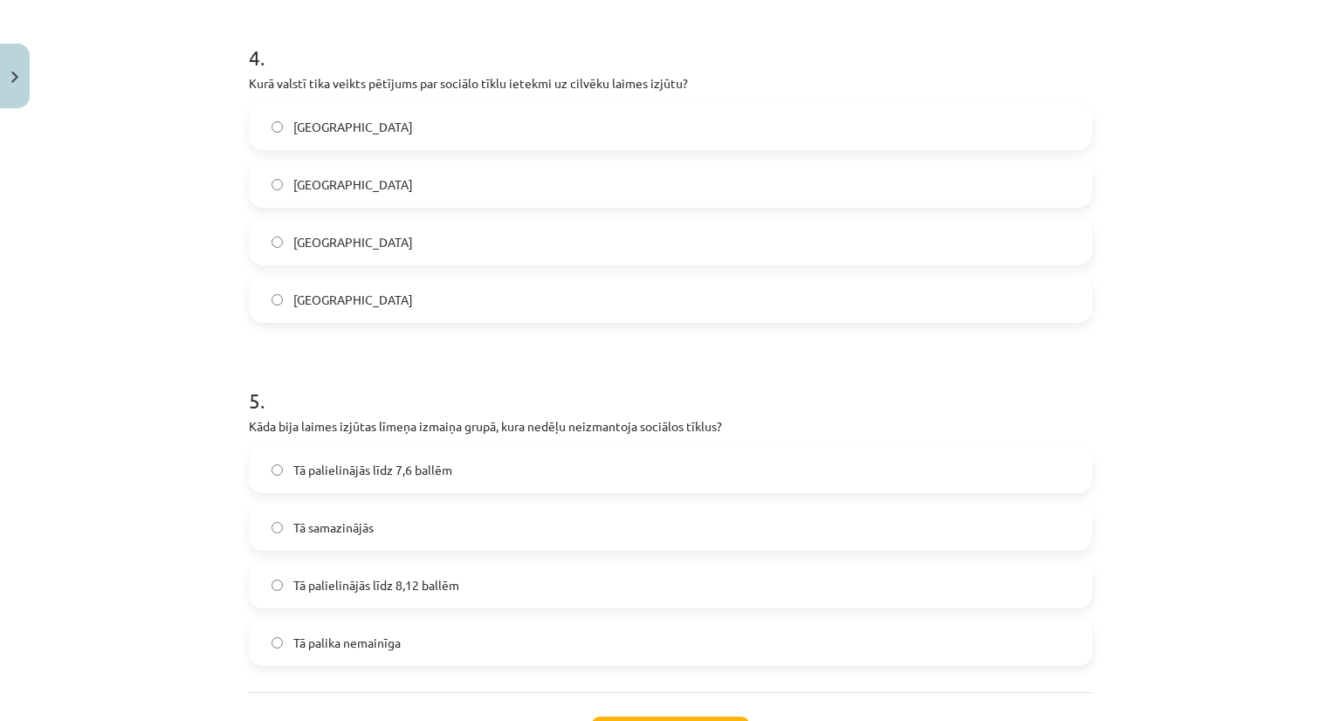
scroll to position [1509, 0]
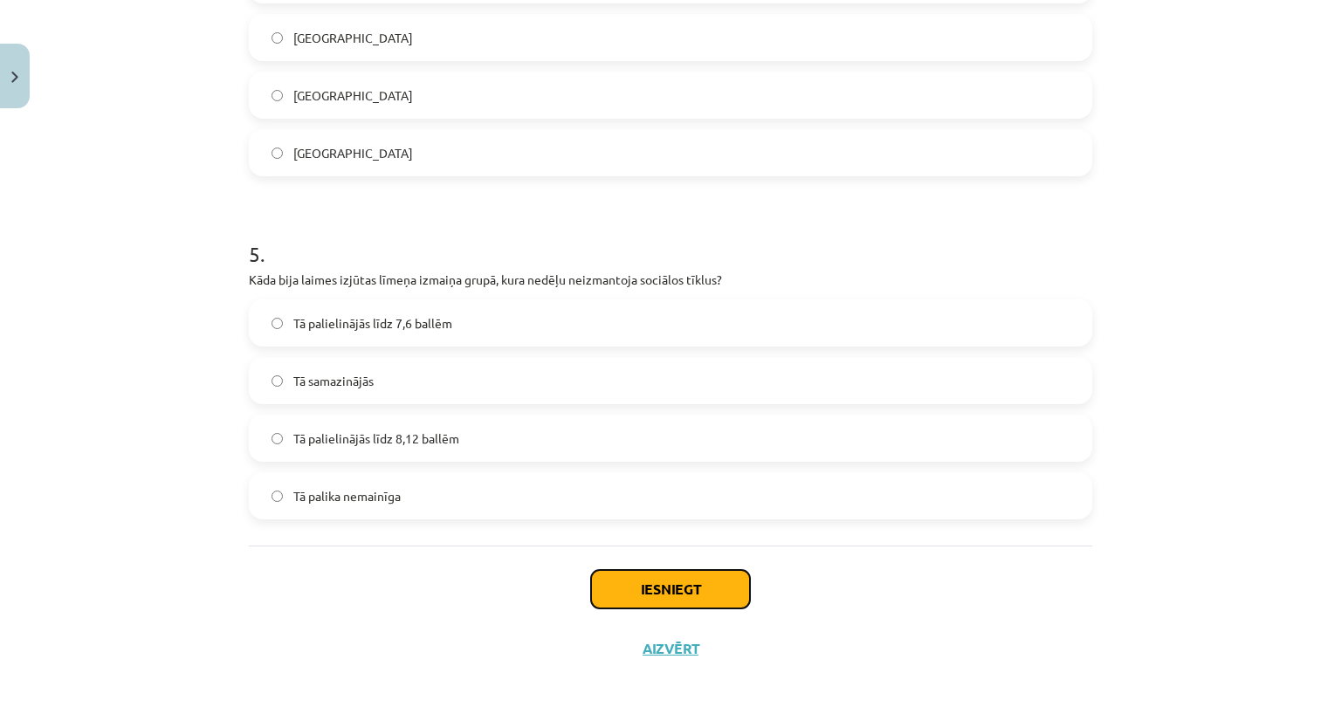
click at [642, 584] on button "Iesniegt" at bounding box center [670, 589] width 159 height 38
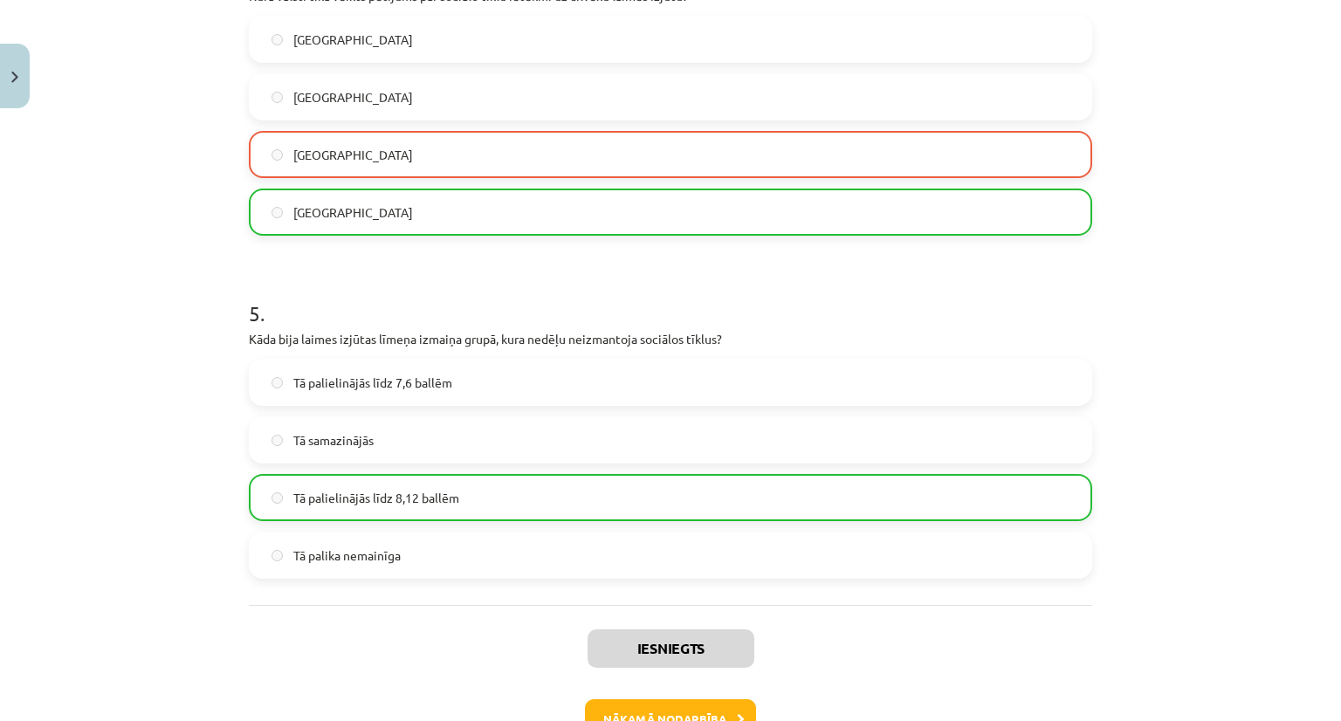
scroll to position [1565, 0]
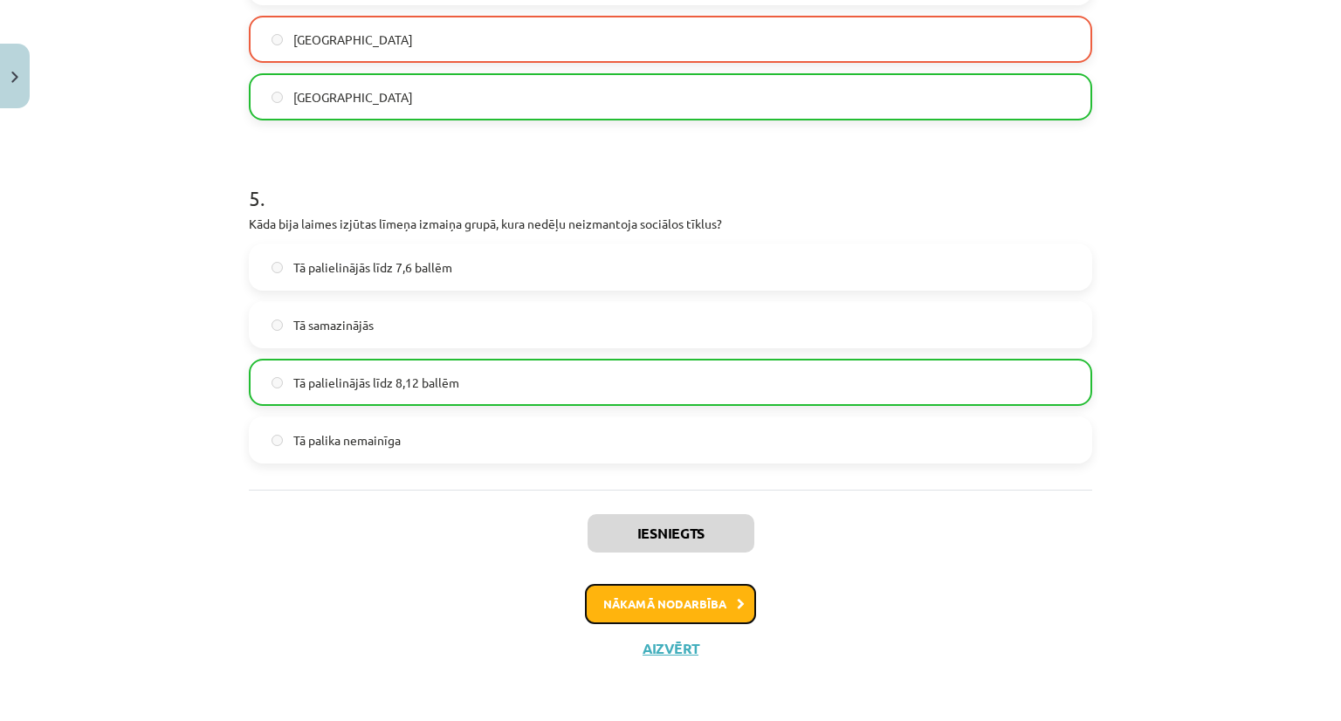
click at [643, 605] on button "Nākamā nodarbība" at bounding box center [670, 604] width 171 height 40
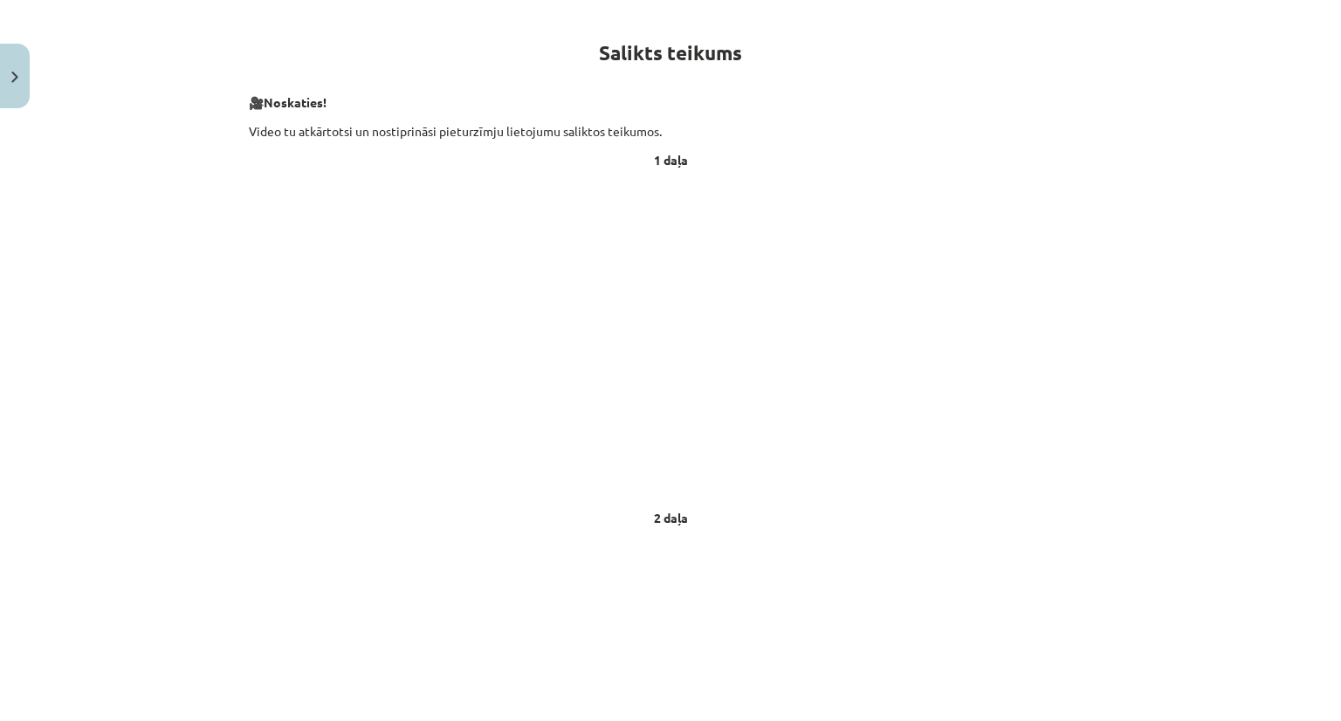
scroll to position [0, 0]
